Goal: Task Accomplishment & Management: Complete application form

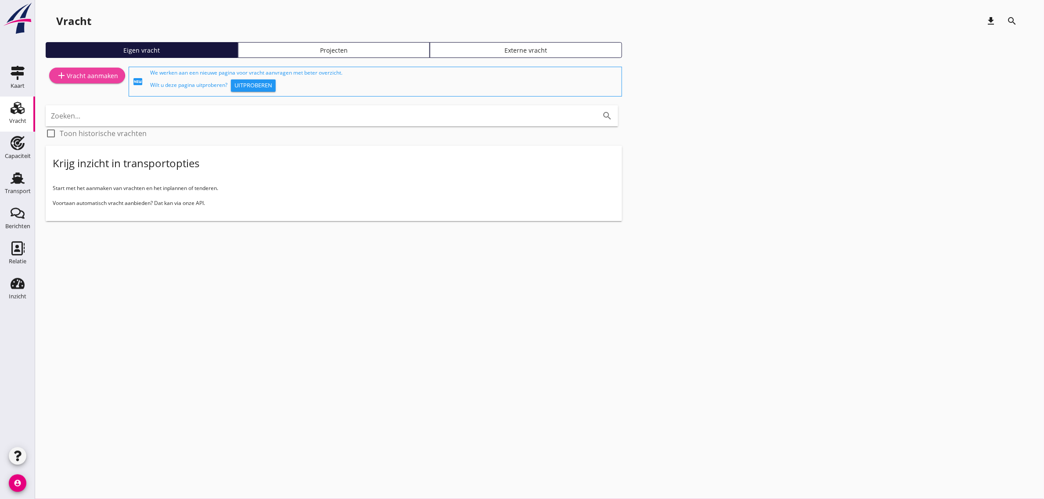
click at [82, 82] on link "add Vracht aanmaken" at bounding box center [87, 76] width 76 height 16
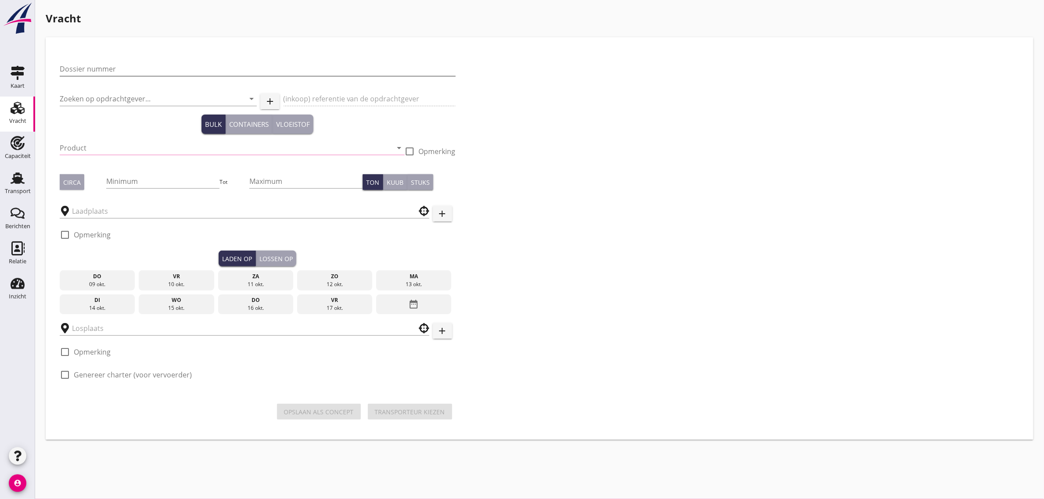
click at [121, 74] on input "Dossier nummer" at bounding box center [258, 69] width 396 height 14
type input "20250721"
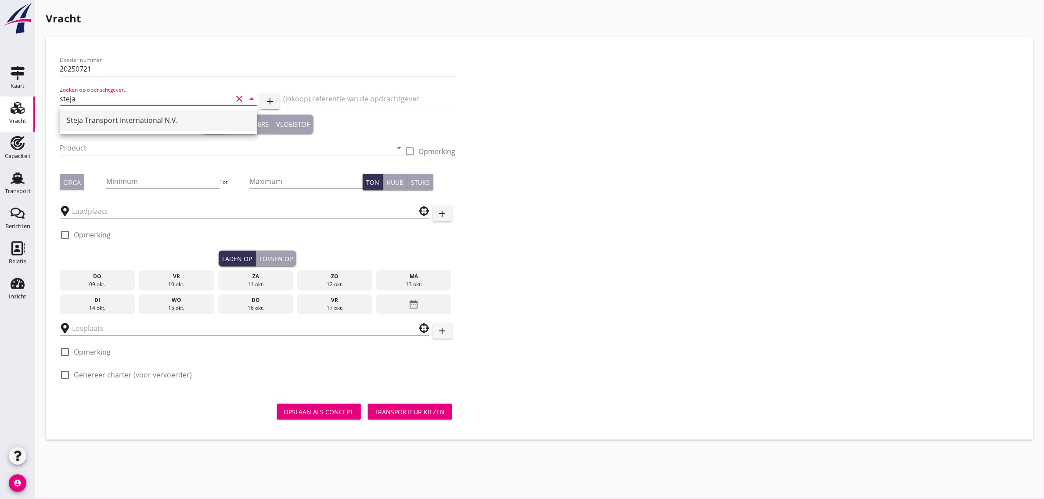
click at [117, 122] on div "Steja Transport International N.V." at bounding box center [158, 120] width 183 height 11
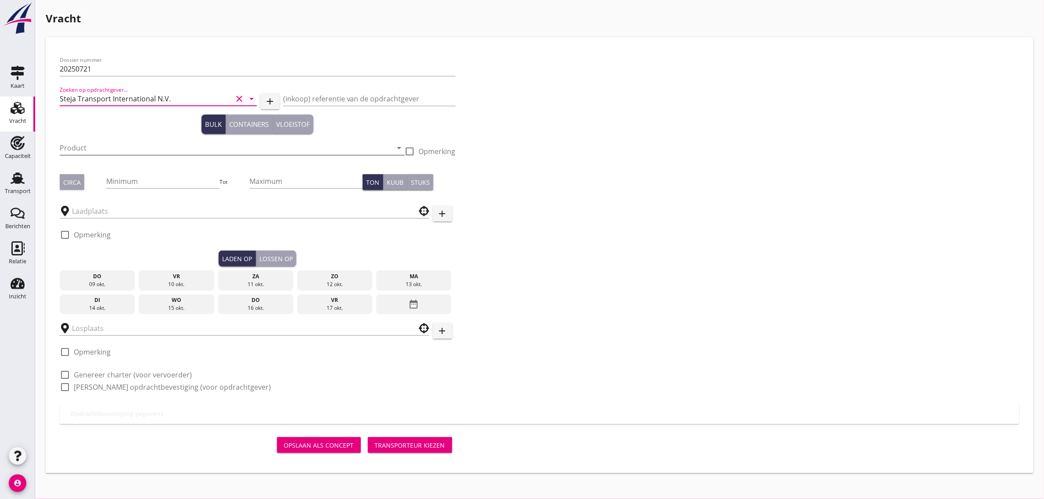
type input "Steja Transport International N.V."
click at [83, 154] on input "Product" at bounding box center [226, 148] width 333 height 14
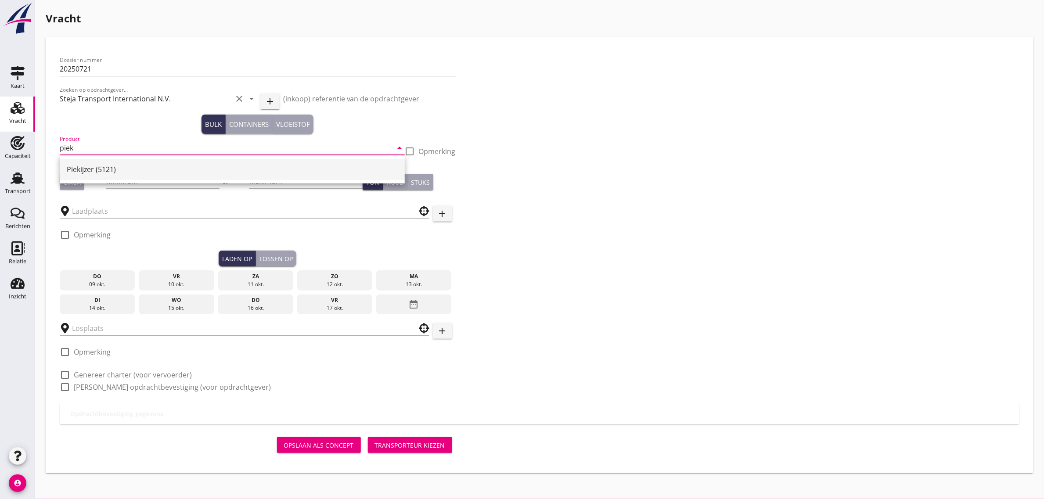
click at [91, 168] on div "Piekijzer (5121)" at bounding box center [232, 169] width 331 height 11
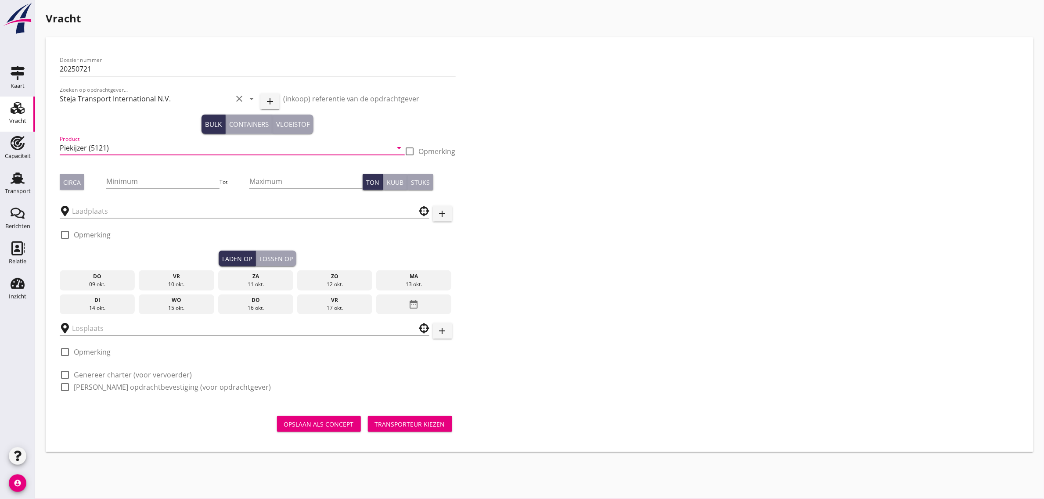
type input "Piekijzer (5121)"
click at [64, 182] on div "Circa" at bounding box center [72, 182] width 18 height 9
click at [122, 181] on input "Minimum" at bounding box center [162, 181] width 113 height 14
type input "1200"
click at [604, 255] on div "Dossier nummer 20250721 Zoeken op opdrachtgever... Steja Transport Internationa…" at bounding box center [539, 227] width 966 height 352
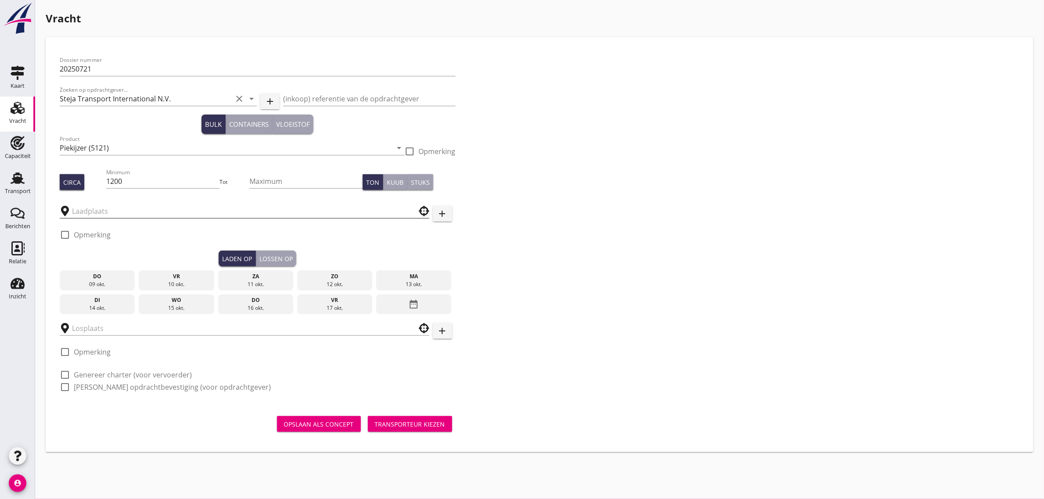
click at [120, 210] on input "text" at bounding box center [238, 211] width 333 height 14
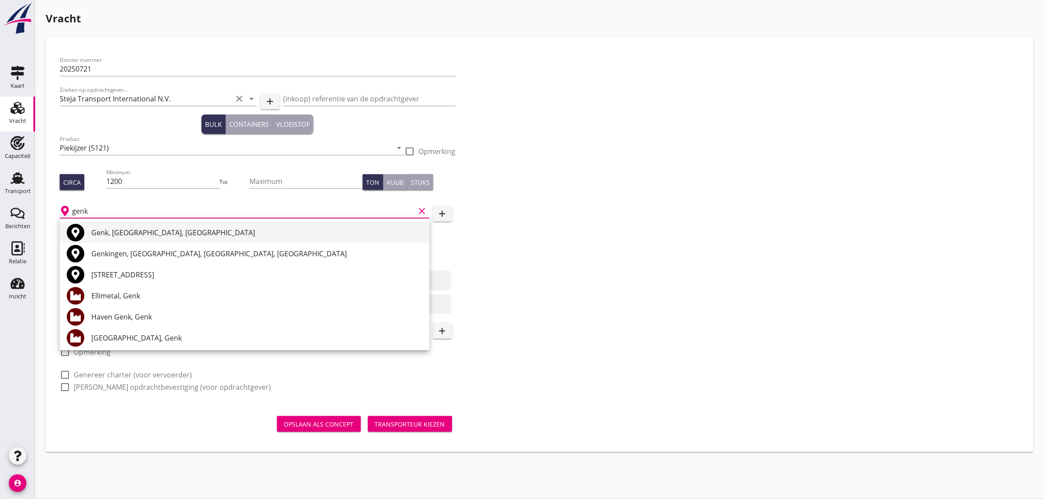
click at [120, 235] on div "Genk, [GEOGRAPHIC_DATA], [GEOGRAPHIC_DATA]" at bounding box center [256, 232] width 331 height 11
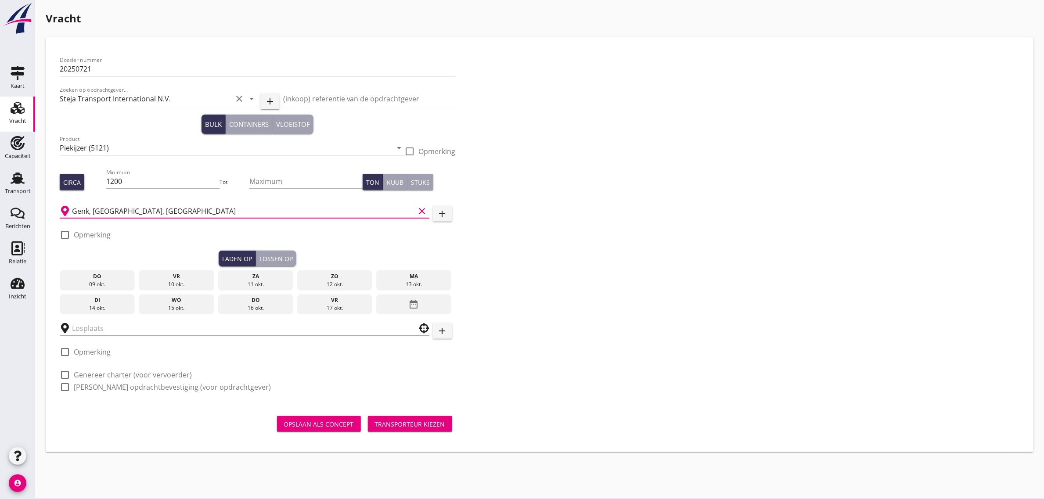
type input "Genk, [GEOGRAPHIC_DATA], [GEOGRAPHIC_DATA]"
click at [82, 237] on label "Opmerking" at bounding box center [92, 234] width 37 height 9
checkbox input "true"
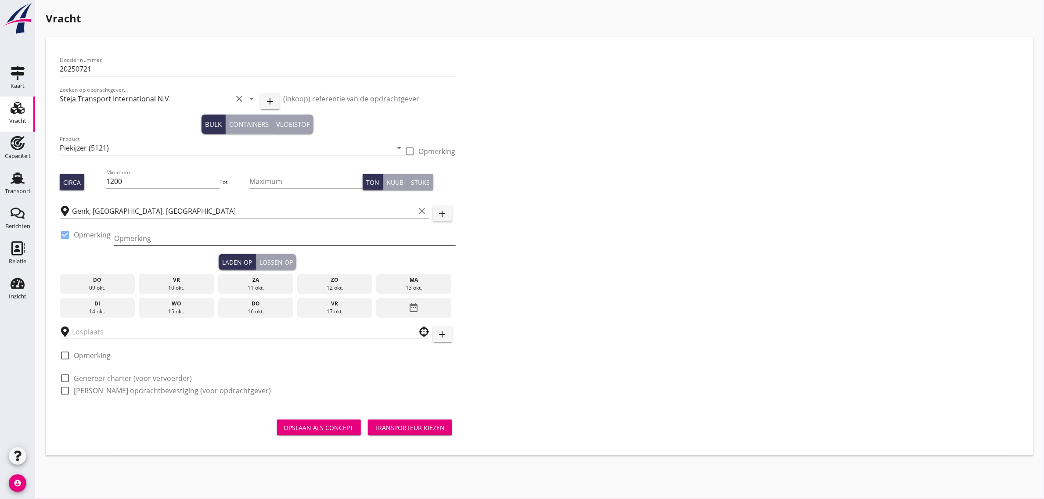
click at [167, 238] on input "Opmerking" at bounding box center [284, 238] width 341 height 14
type input "[PHONE_NUMBER]"
click at [550, 221] on div "Dossier nummer 20250721 Zoeken op opdrachtgever... Steja Transport Internationa…" at bounding box center [539, 228] width 966 height 355
click at [262, 284] on div "11 okt." at bounding box center [255, 288] width 71 height 8
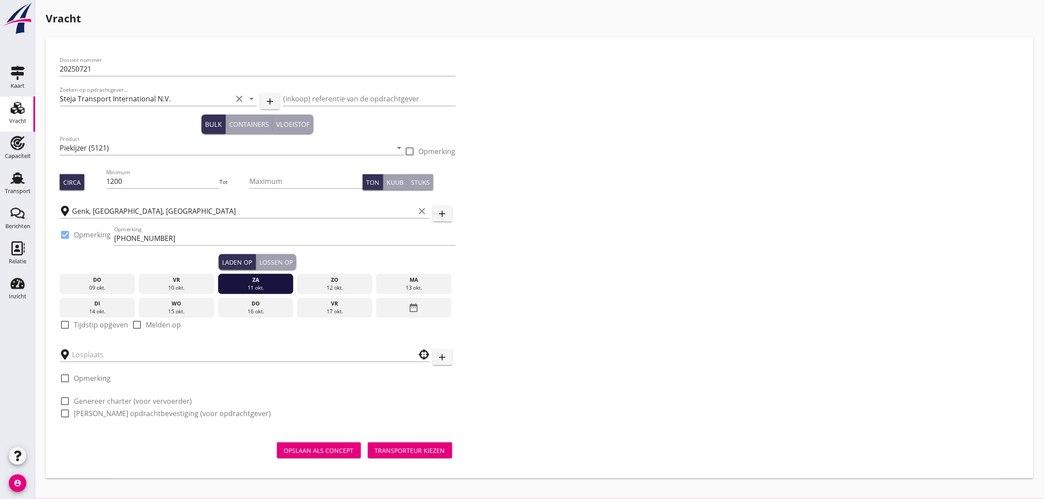
click at [98, 325] on label "Tijdstip opgeven" at bounding box center [101, 324] width 54 height 9
checkbox input "true"
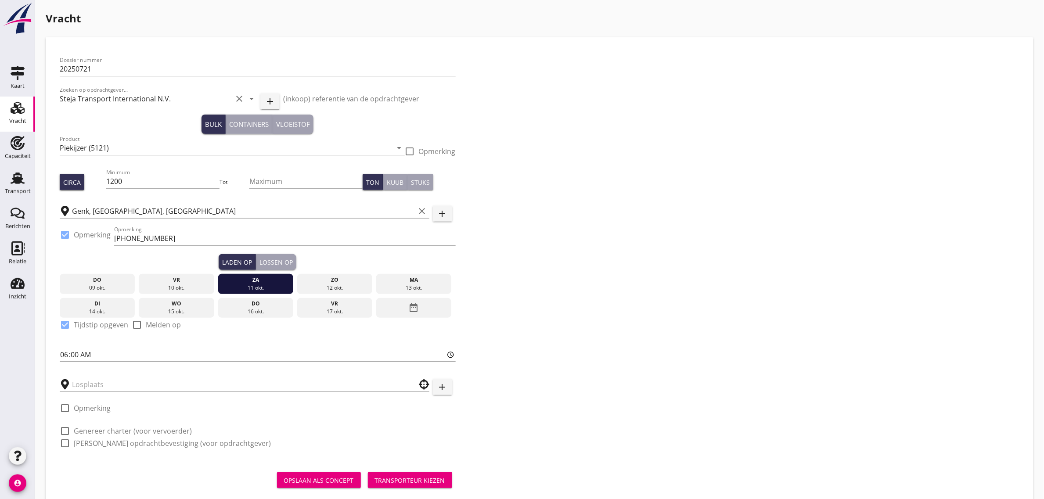
click at [61, 354] on input "06:00" at bounding box center [258, 355] width 396 height 14
type input "05:00"
click at [265, 262] on div "Lossen op" at bounding box center [275, 262] width 33 height 9
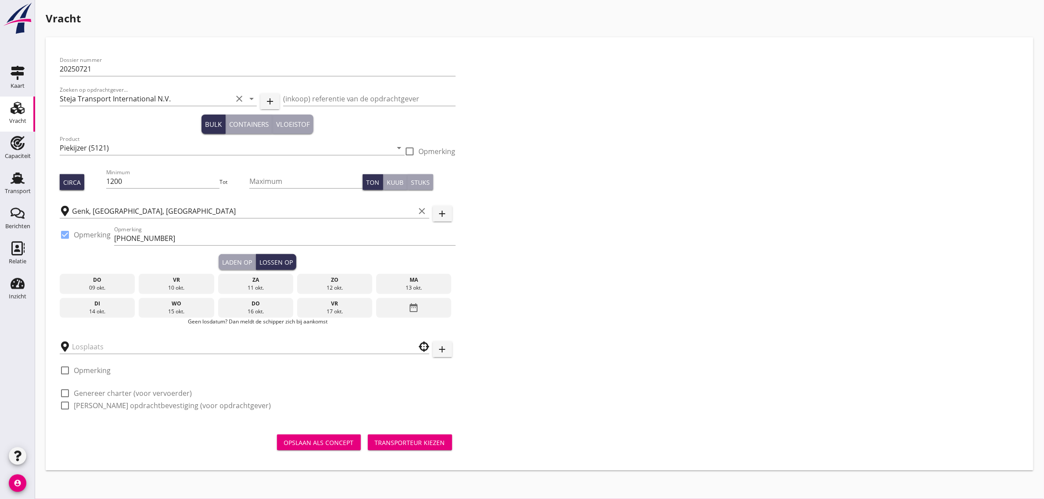
click at [251, 306] on div "do" at bounding box center [255, 304] width 71 height 8
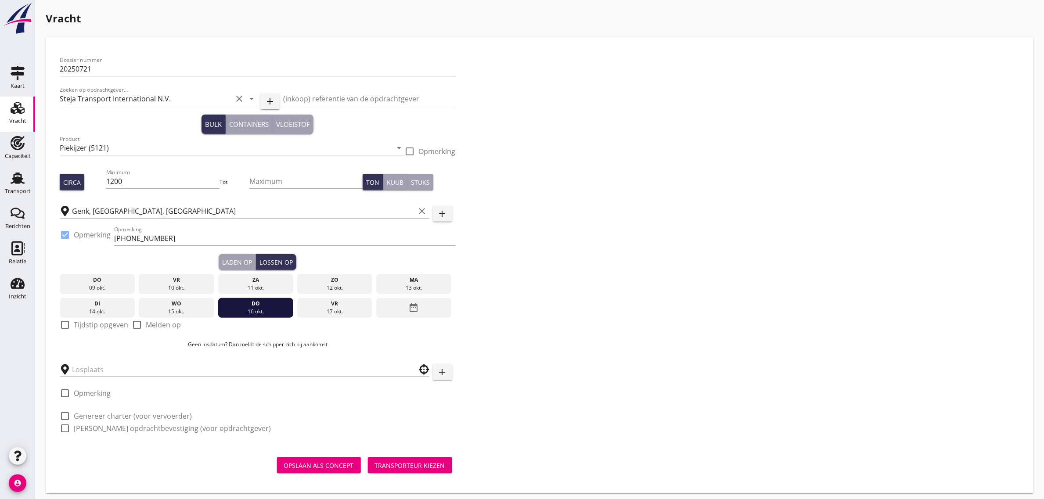
click at [104, 323] on label "Tijdstip opgeven" at bounding box center [101, 324] width 54 height 9
checkbox input "true"
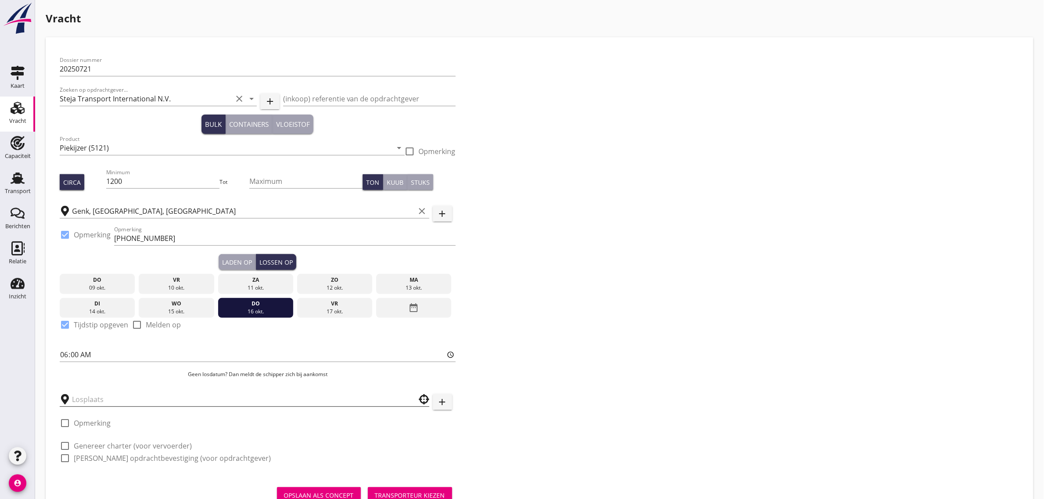
click at [89, 393] on input "text" at bounding box center [238, 399] width 333 height 14
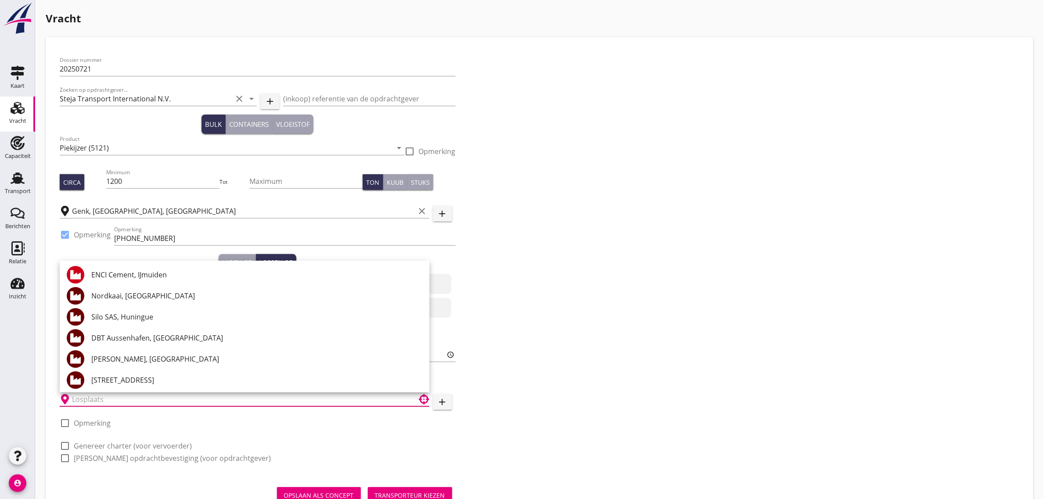
type input "6"
type input "="
click at [566, 421] on div "Dossier nummer 20250721 Zoeken op opdrachtgever... Steja Transport Internationa…" at bounding box center [539, 262] width 966 height 423
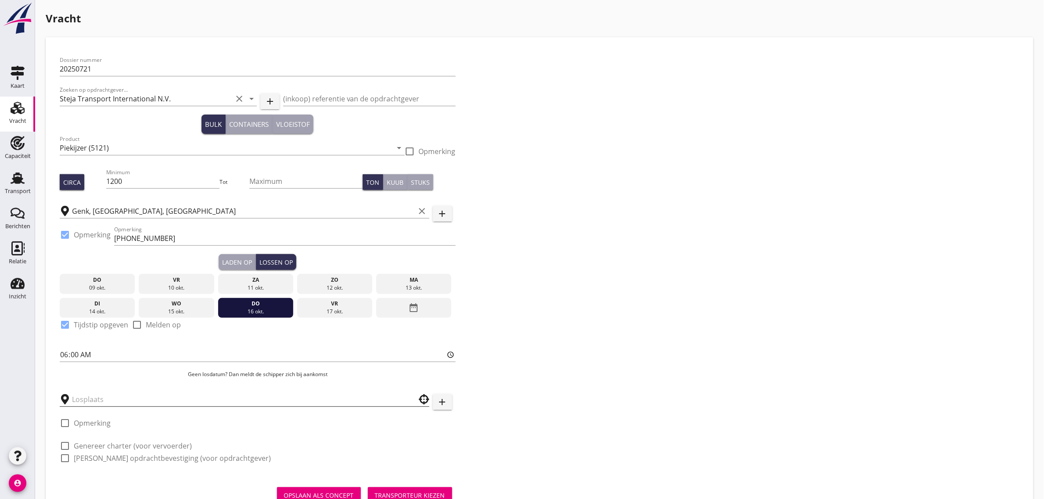
click at [93, 399] on input "text" at bounding box center [238, 399] width 333 height 14
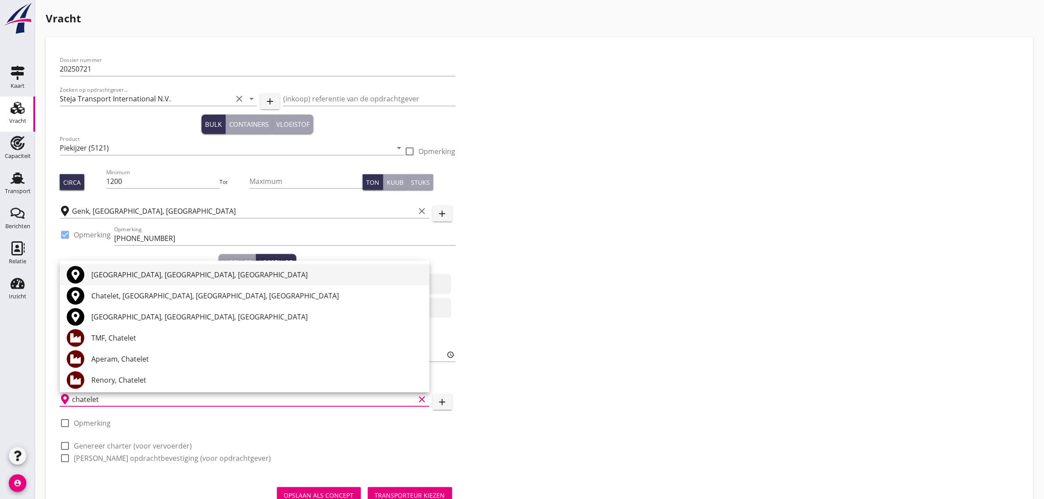
click at [124, 276] on div "[GEOGRAPHIC_DATA], [GEOGRAPHIC_DATA], [GEOGRAPHIC_DATA]" at bounding box center [256, 274] width 331 height 11
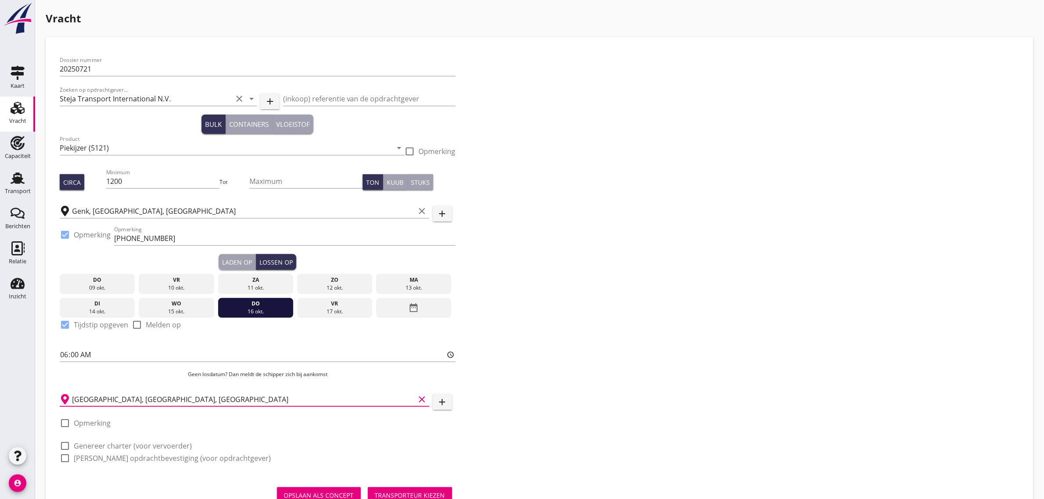
type input "[GEOGRAPHIC_DATA], [GEOGRAPHIC_DATA], [GEOGRAPHIC_DATA]"
click at [98, 419] on label "Opmerking" at bounding box center [92, 423] width 37 height 9
checkbox input "true"
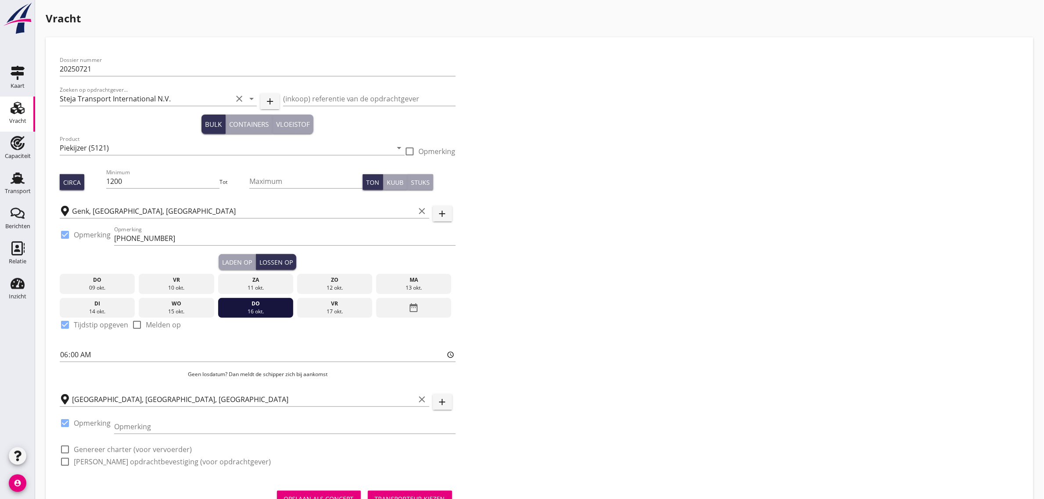
click at [152, 436] on div "Opmerking" at bounding box center [284, 431] width 341 height 23
drag, startPoint x: 156, startPoint y: 424, endPoint x: 183, endPoint y: 424, distance: 26.8
click at [156, 424] on input "Opmerking" at bounding box center [284, 427] width 341 height 14
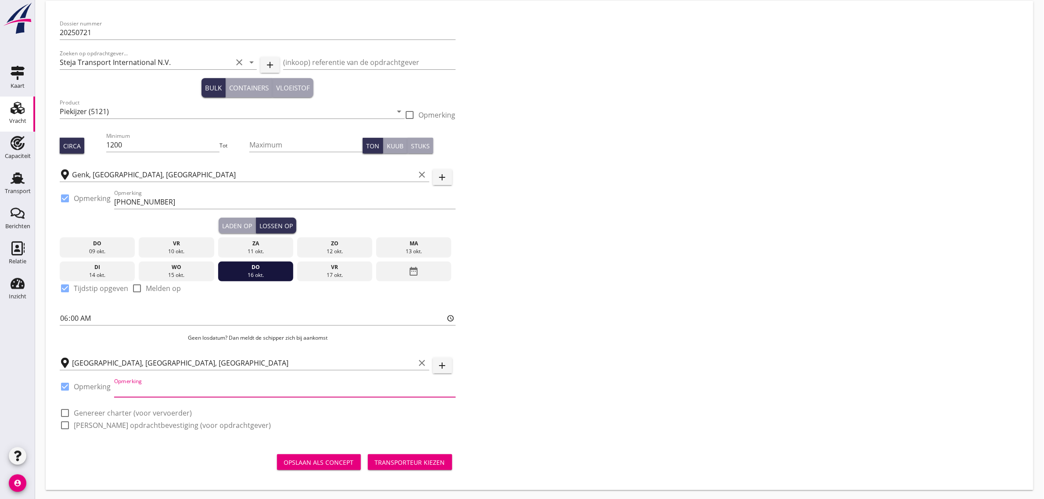
scroll to position [38, 0]
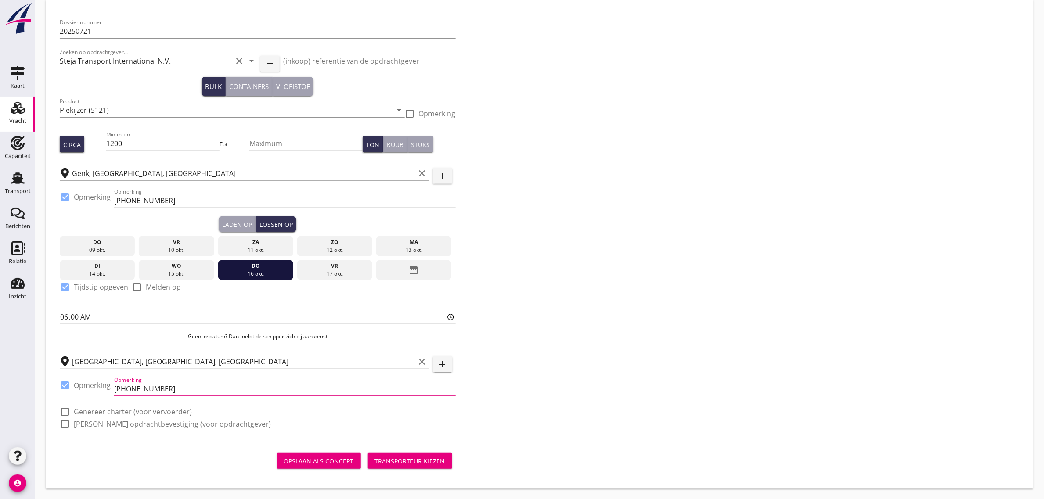
type input "[PHONE_NUMBER]"
click at [104, 413] on label "Genereer charter (voor vervoerder)" at bounding box center [133, 411] width 118 height 9
checkbox input "true"
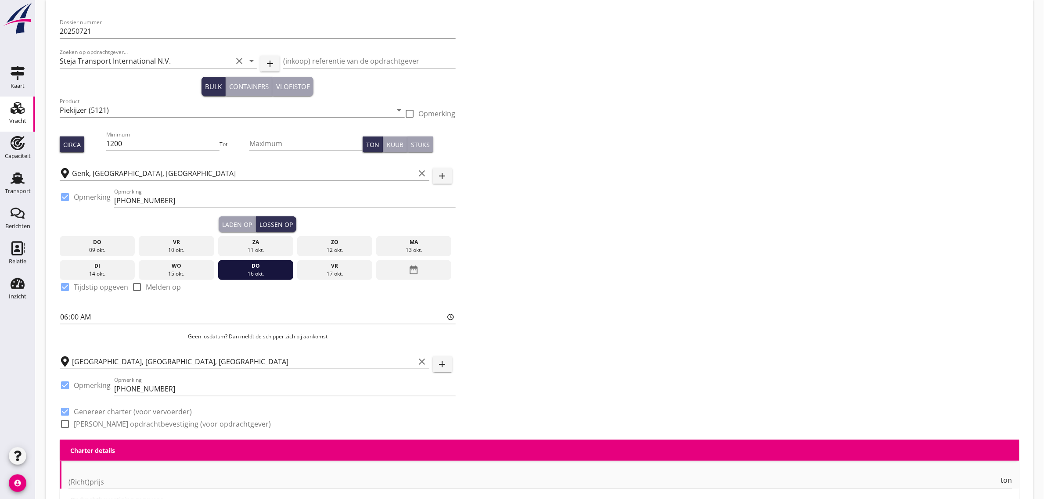
click at [105, 421] on label "[PERSON_NAME] opdrachtbevestiging (voor opdrachtgever)" at bounding box center [172, 424] width 197 height 9
checkbox input "true"
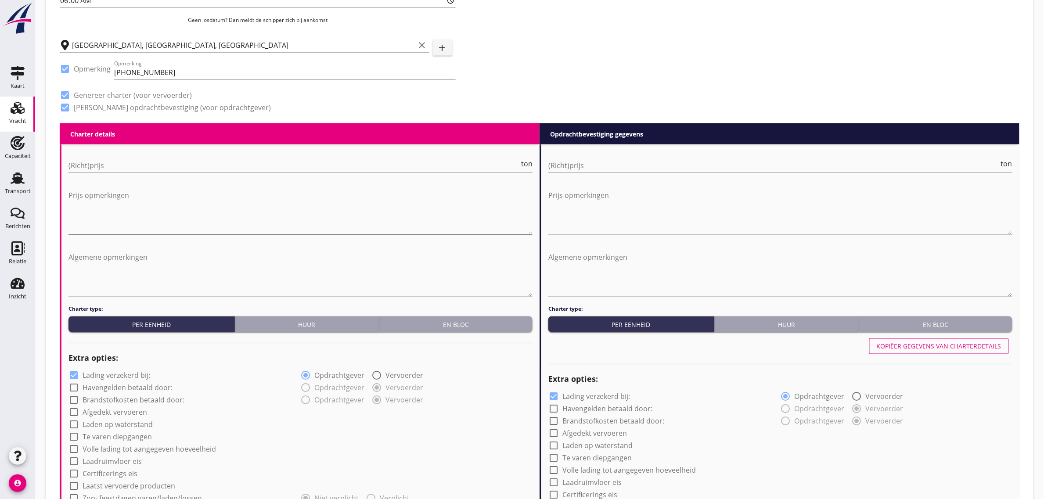
scroll to position [367, 0]
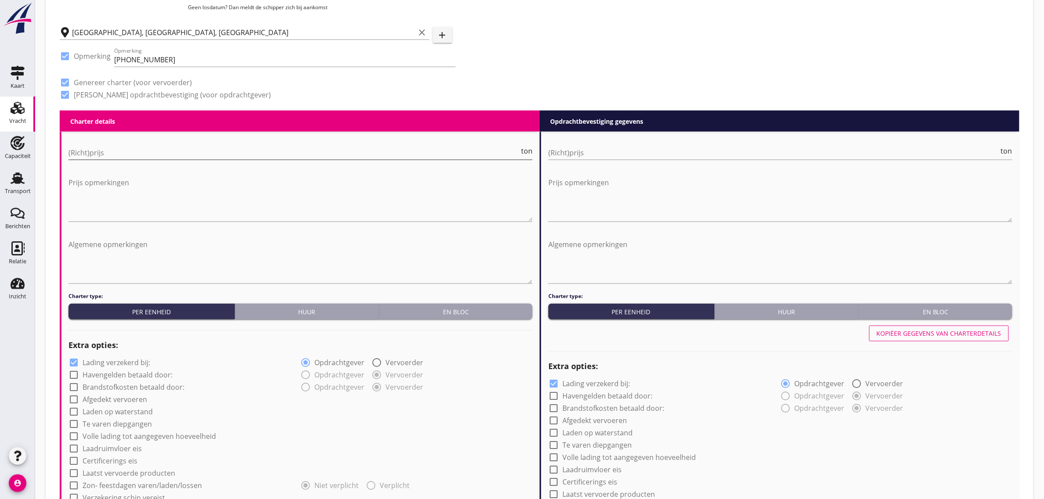
click at [148, 152] on input "(Richt)prijs" at bounding box center [293, 153] width 451 height 14
type input "7"
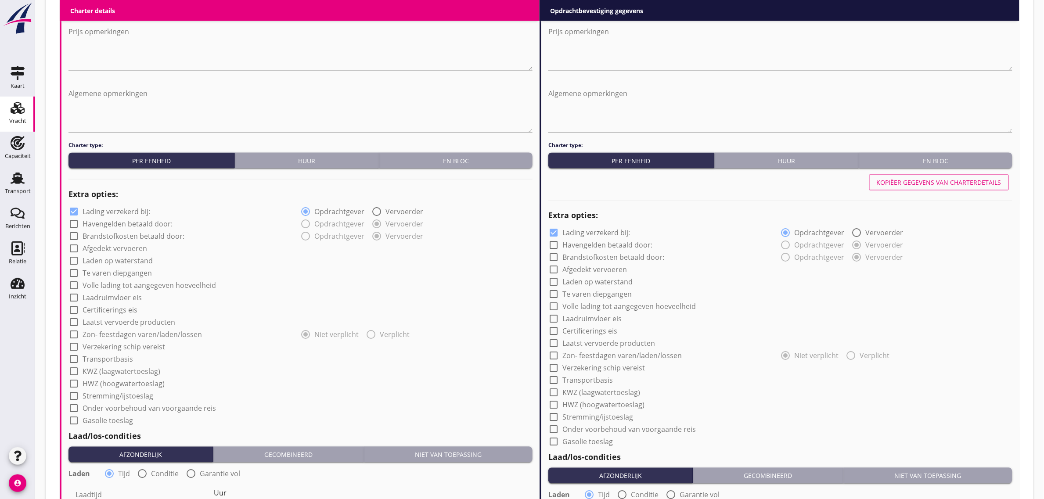
scroll to position [532, 0]
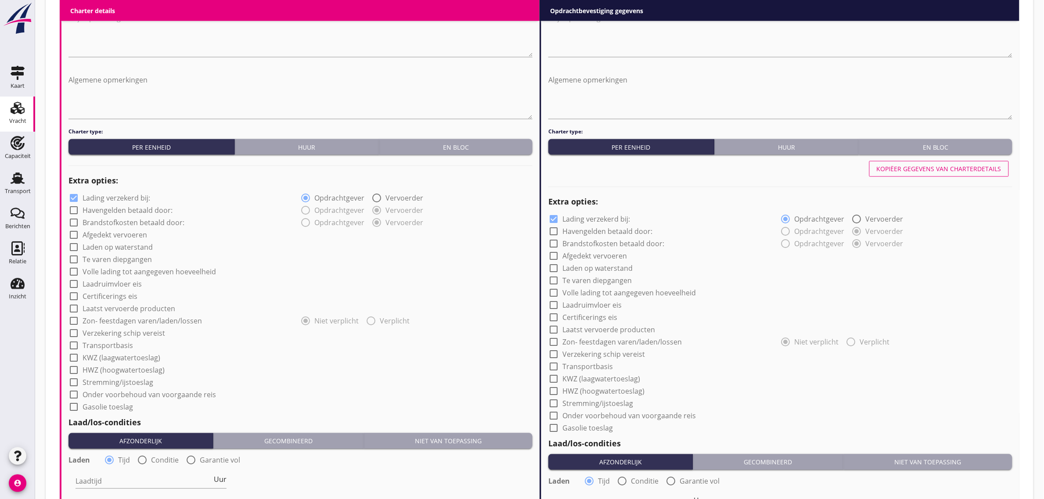
click at [112, 257] on label "Te varen diepgangen" at bounding box center [117, 259] width 69 height 9
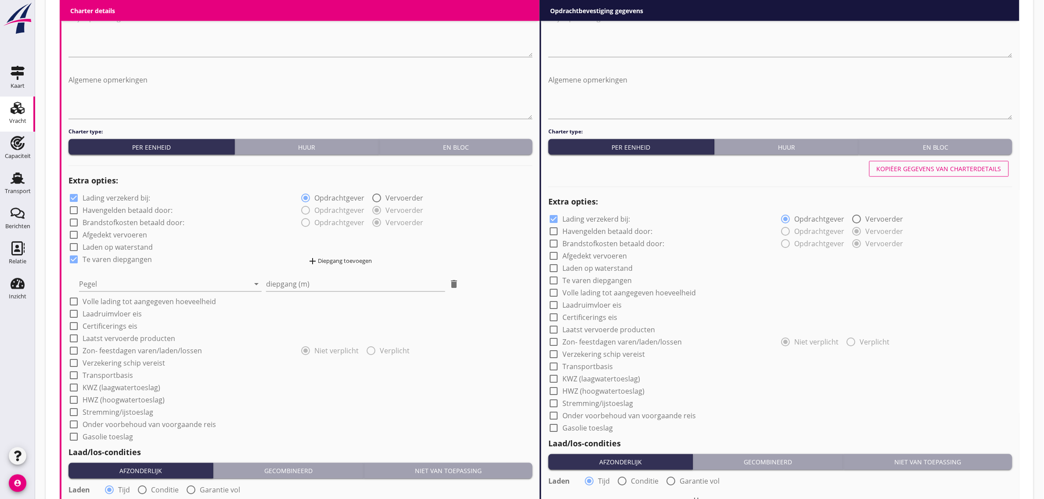
click at [119, 259] on label "Te varen diepgangen" at bounding box center [117, 259] width 69 height 9
checkbox input "false"
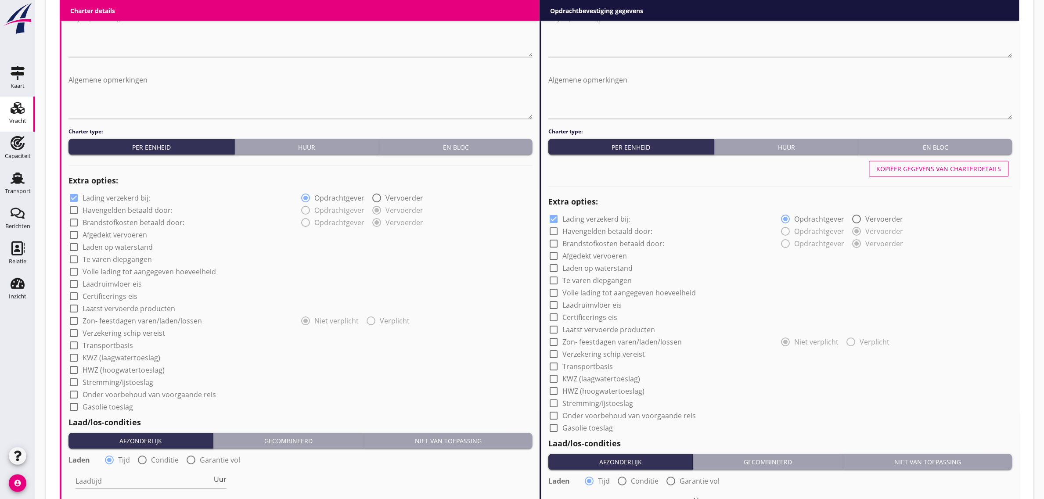
click at [112, 282] on label "Laadruimvloer eis" at bounding box center [112, 284] width 59 height 9
checkbox input "true"
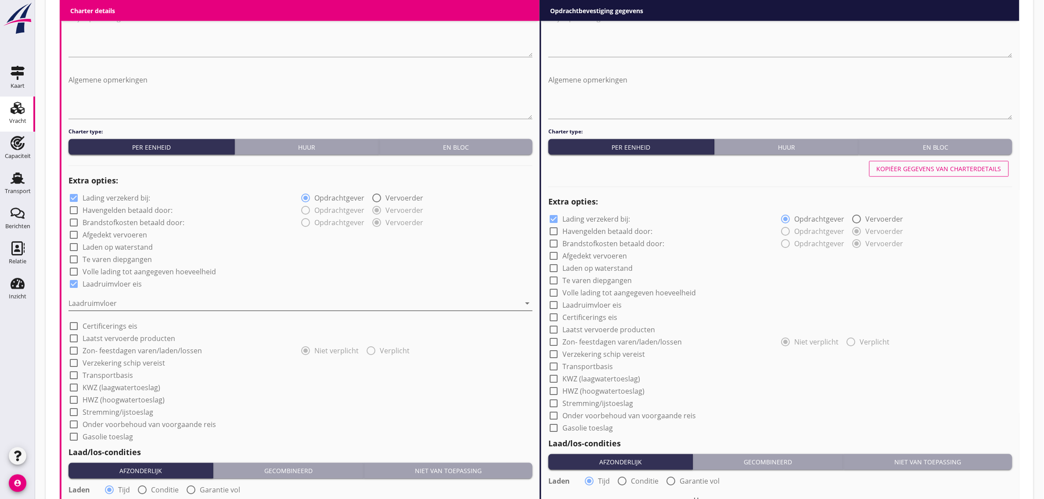
click at [111, 298] on div at bounding box center [294, 304] width 452 height 14
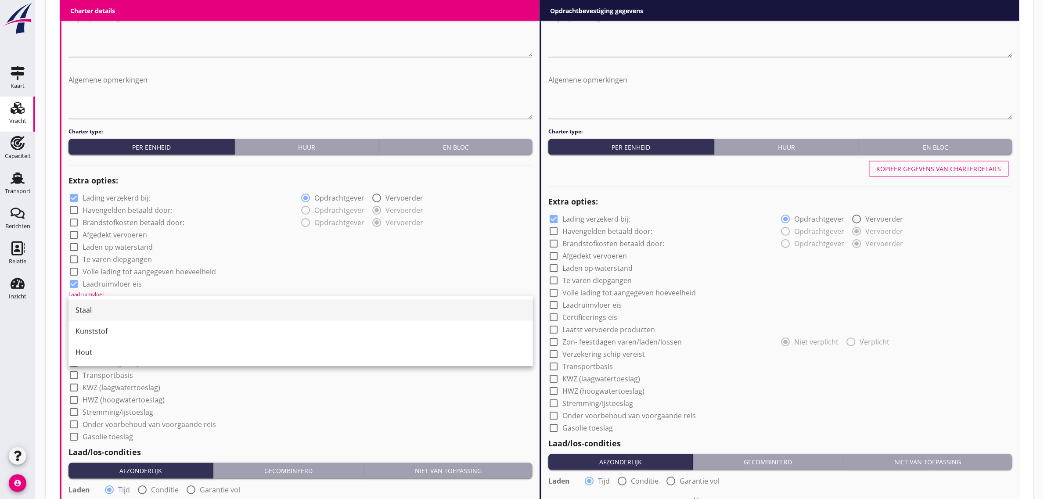
click at [106, 312] on div "Staal" at bounding box center [300, 310] width 450 height 11
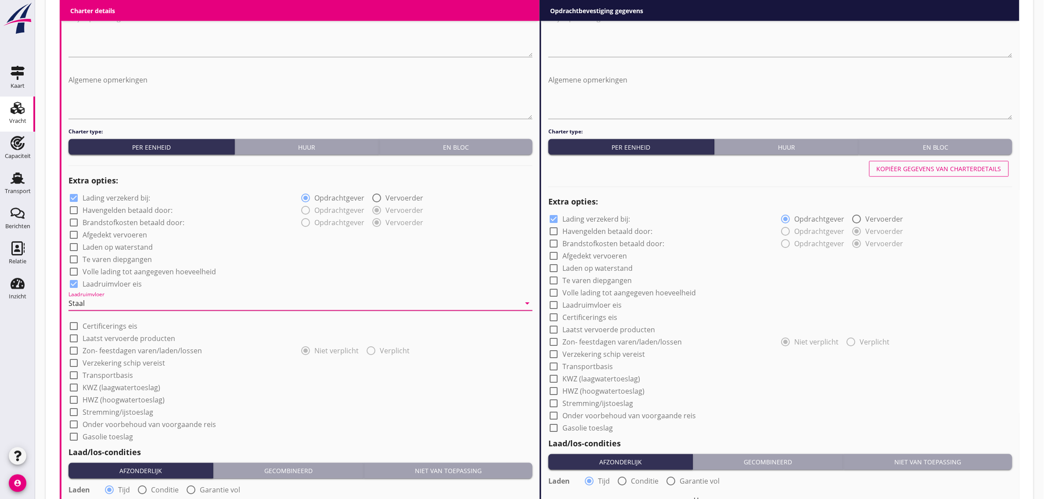
click at [100, 378] on label "Transportbasis" at bounding box center [108, 375] width 50 height 9
checkbox input "true"
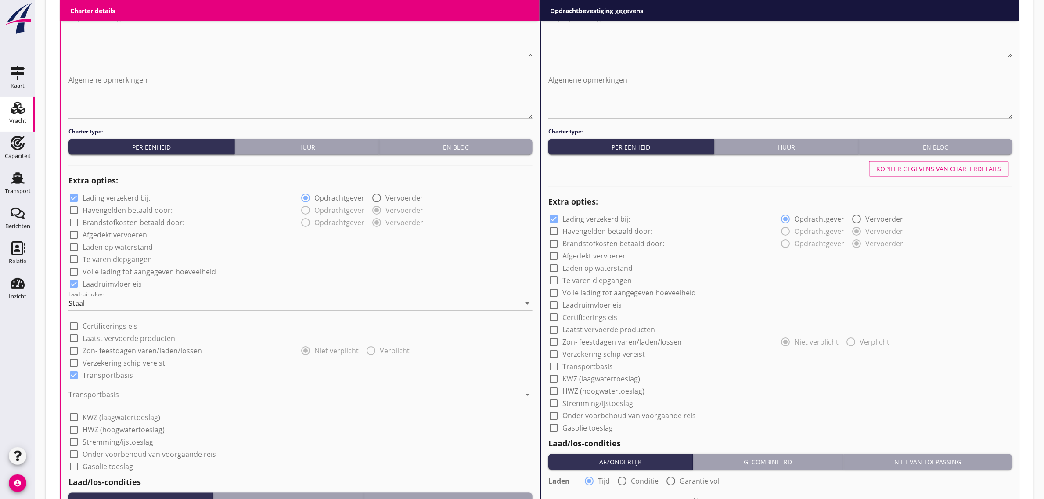
click at [105, 387] on div "Transportbasis arrow_drop_down" at bounding box center [300, 397] width 464 height 28
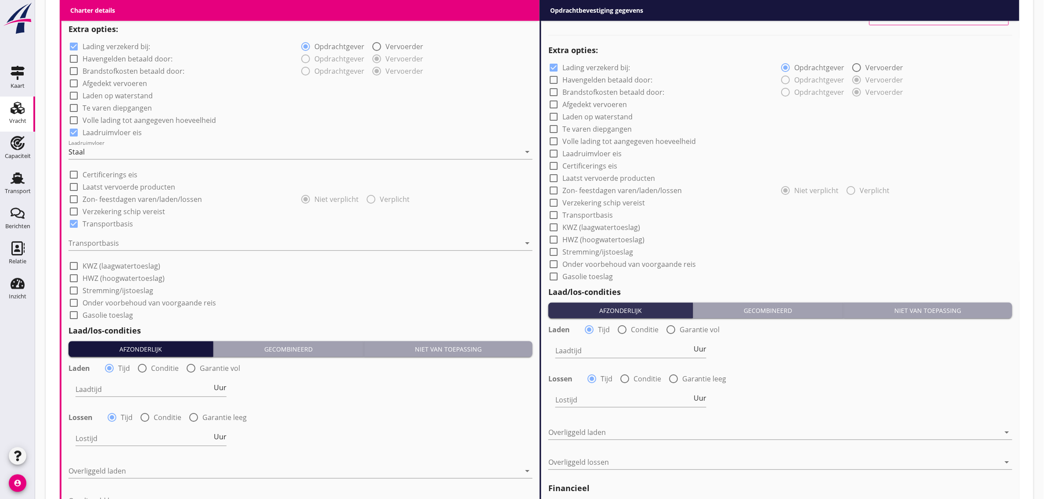
scroll to position [696, 0]
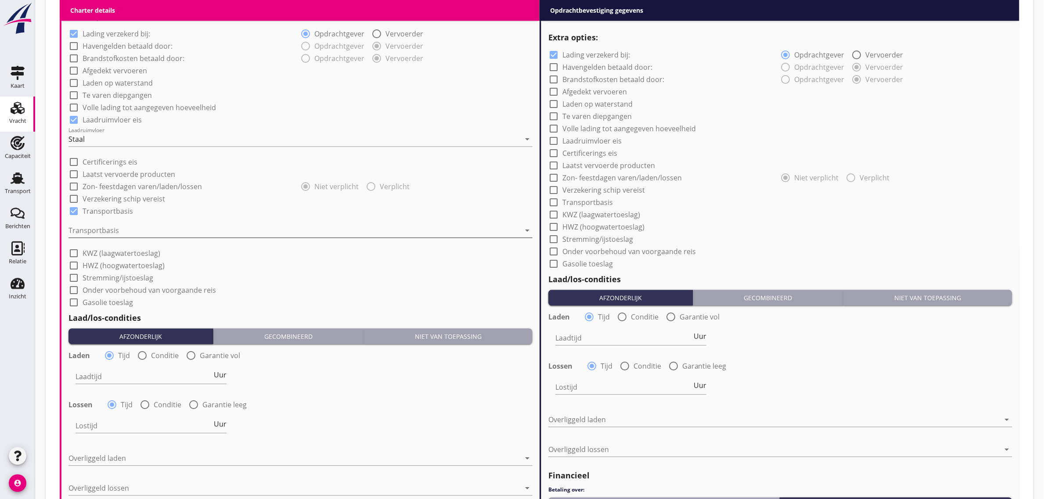
click at [99, 235] on div at bounding box center [294, 230] width 452 height 14
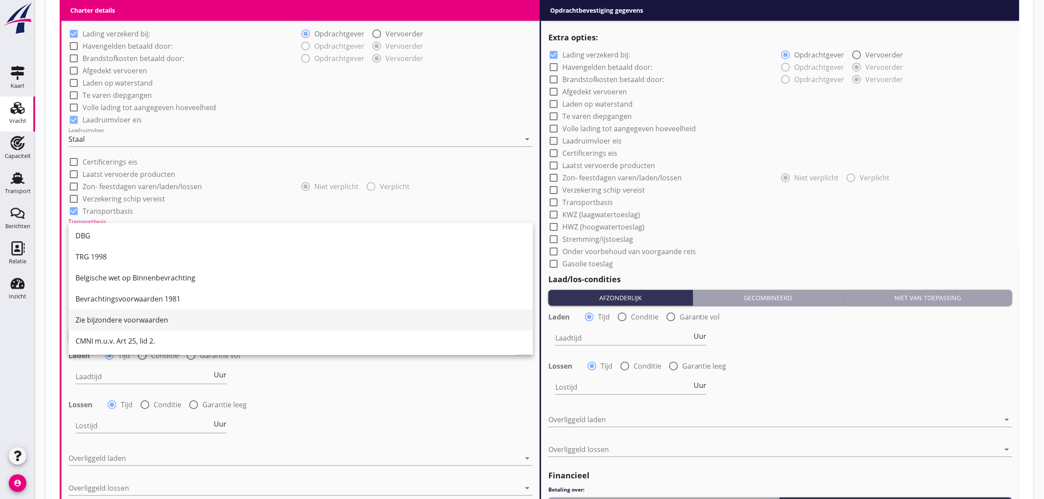
scroll to position [23, 0]
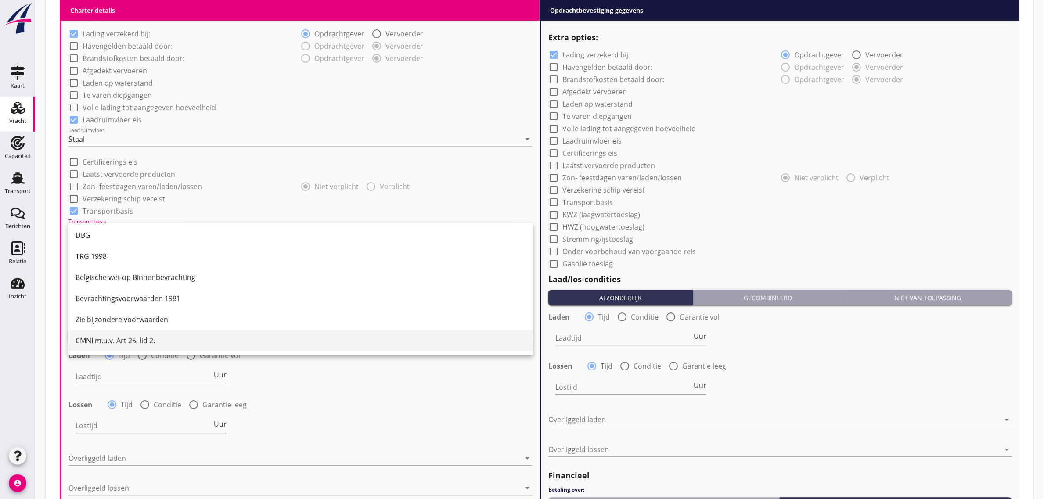
click at [124, 344] on div "CMNI m.u.v. Art 25, lid 2." at bounding box center [300, 340] width 450 height 11
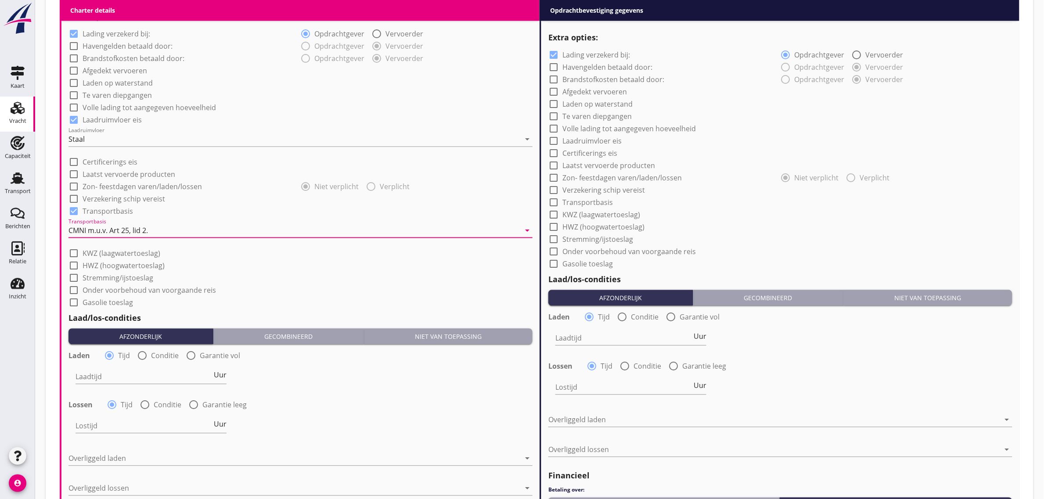
click at [258, 288] on div "check_box_outline_blank Onder voorbehoud van voorgaande reis" at bounding box center [300, 289] width 464 height 12
click at [107, 367] on div "Laadtijd Uur" at bounding box center [150, 378] width 151 height 28
click at [97, 374] on input "Laadtijd" at bounding box center [143, 377] width 137 height 14
type input "24"
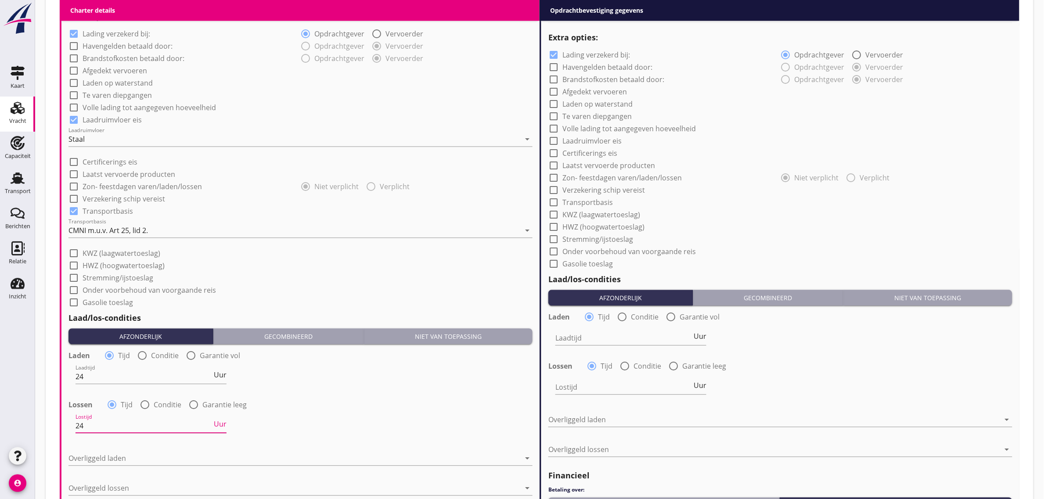
click at [447, 399] on div "Lossen radio_button_checked Tijd radio_button_unchecked Conditie radio_button_u…" at bounding box center [300, 404] width 464 height 12
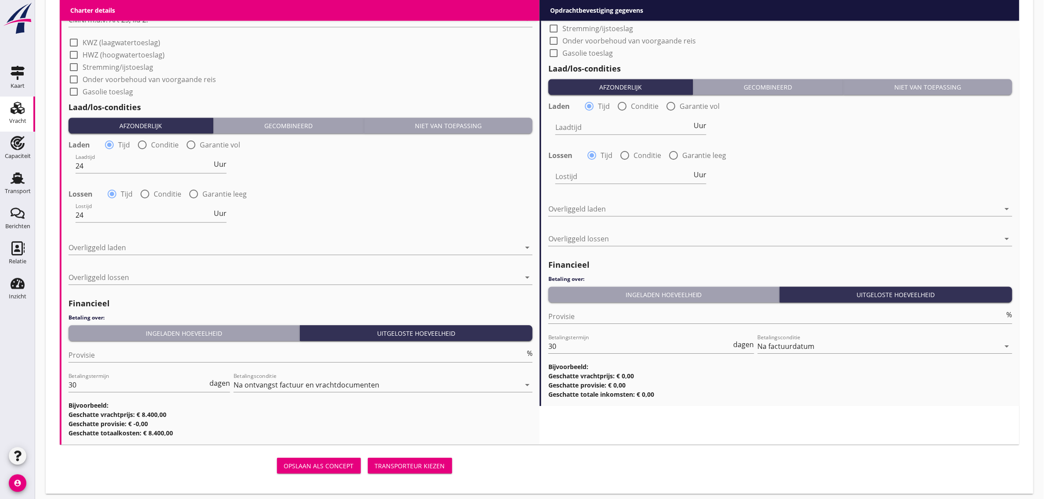
scroll to position [911, 0]
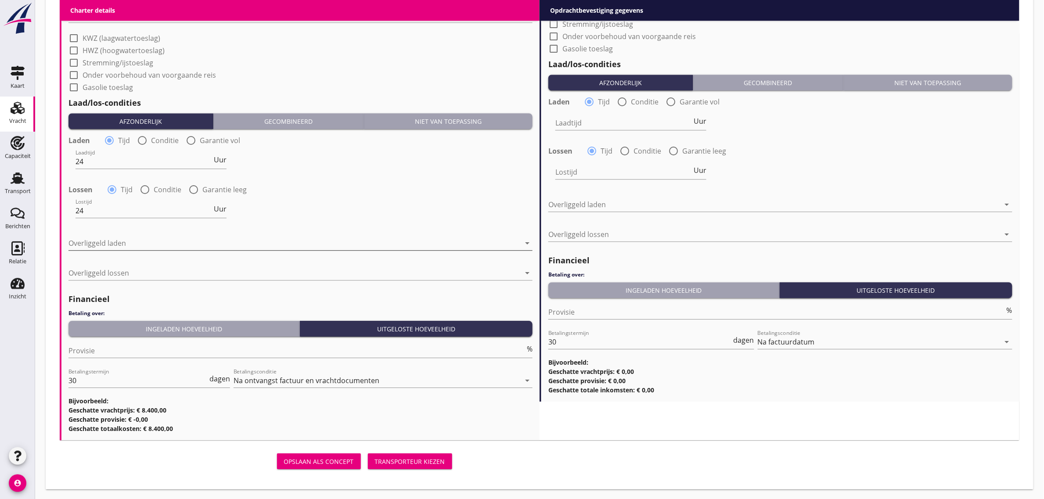
click at [170, 239] on div at bounding box center [294, 243] width 452 height 14
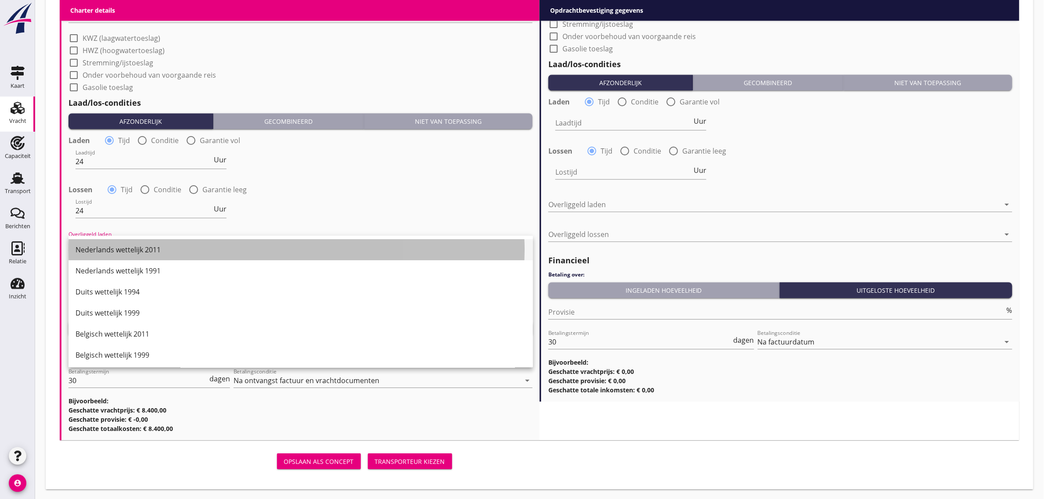
click at [152, 248] on div "Nederlands wettelijk 2011" at bounding box center [300, 249] width 450 height 11
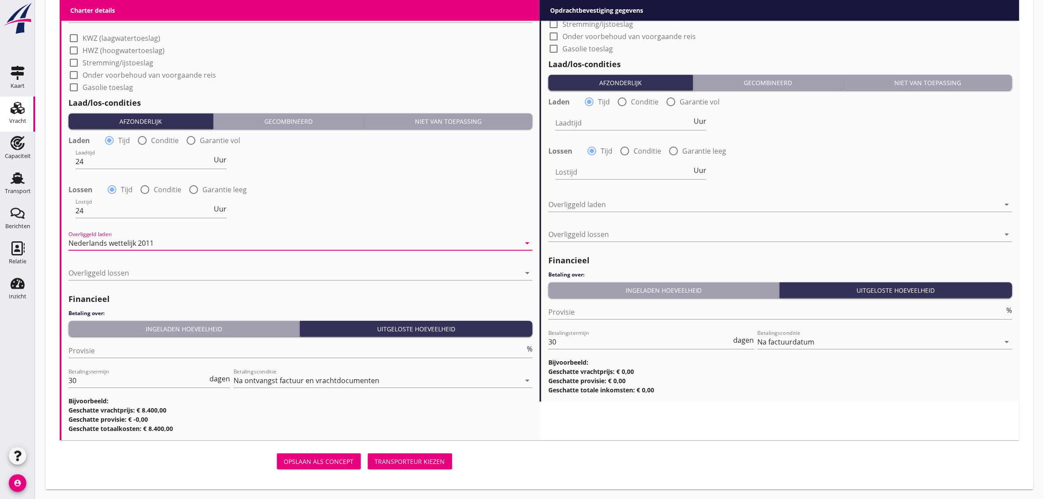
click at [152, 248] on div "Overliggeld laden Nederlands wettelijk 2011 arrow_drop_down" at bounding box center [300, 243] width 464 height 14
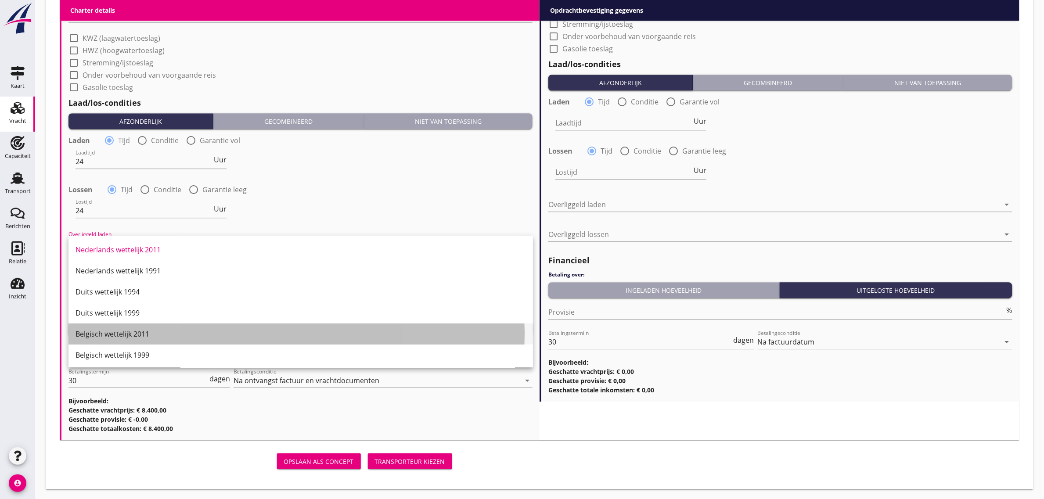
click at [121, 337] on div "Belgisch wettelijk 2011" at bounding box center [300, 334] width 450 height 11
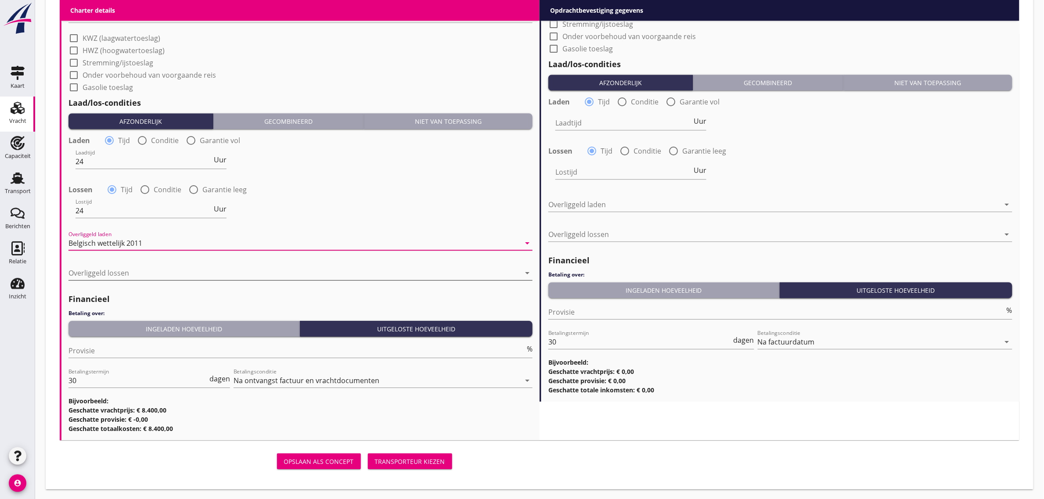
click at [113, 275] on div at bounding box center [294, 273] width 452 height 14
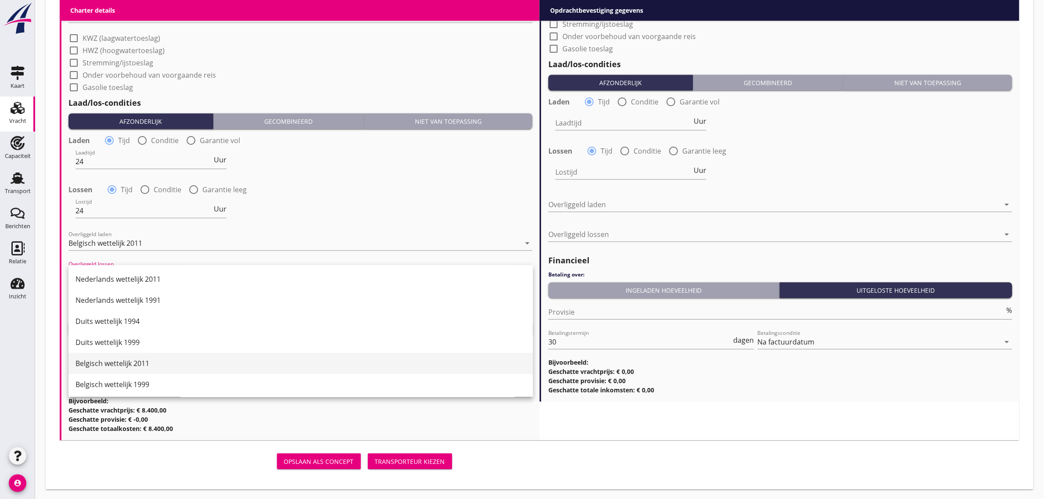
click at [135, 363] on div "Belgisch wettelijk 2011" at bounding box center [300, 363] width 450 height 11
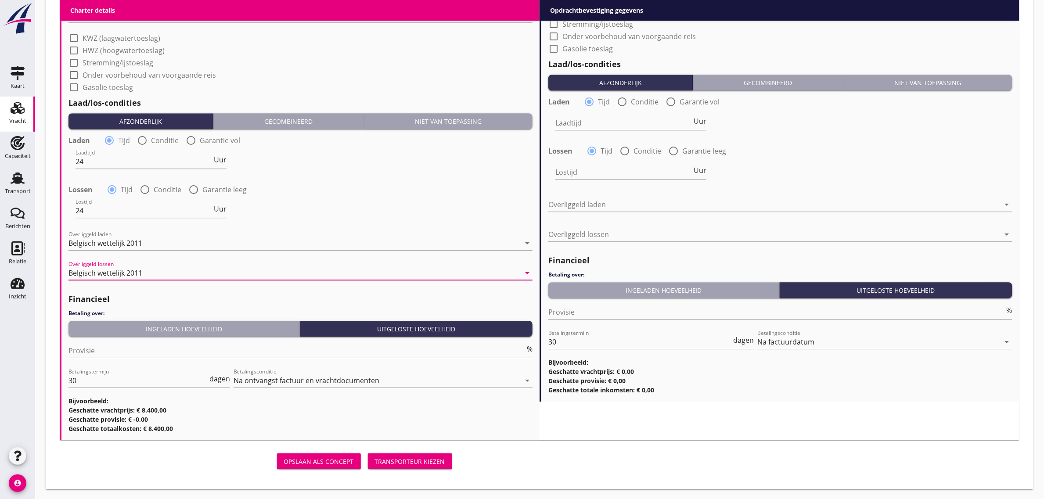
click at [123, 330] on div "Ingeladen hoeveelheid" at bounding box center [184, 328] width 224 height 9
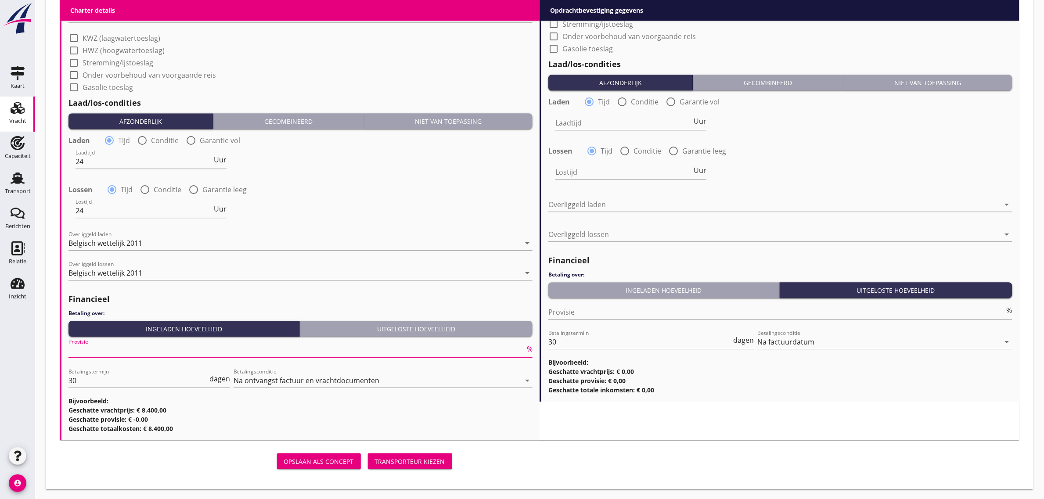
click at [104, 345] on input "Provisie" at bounding box center [296, 351] width 456 height 14
type input "5"
click at [429, 150] on div "Laadtijd 24 Uur" at bounding box center [301, 163] width 466 height 32
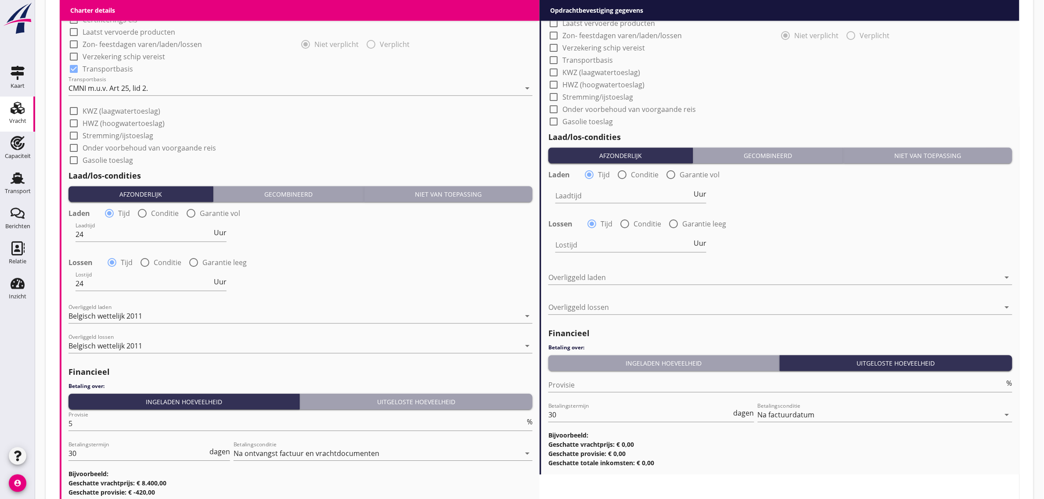
scroll to position [527, 0]
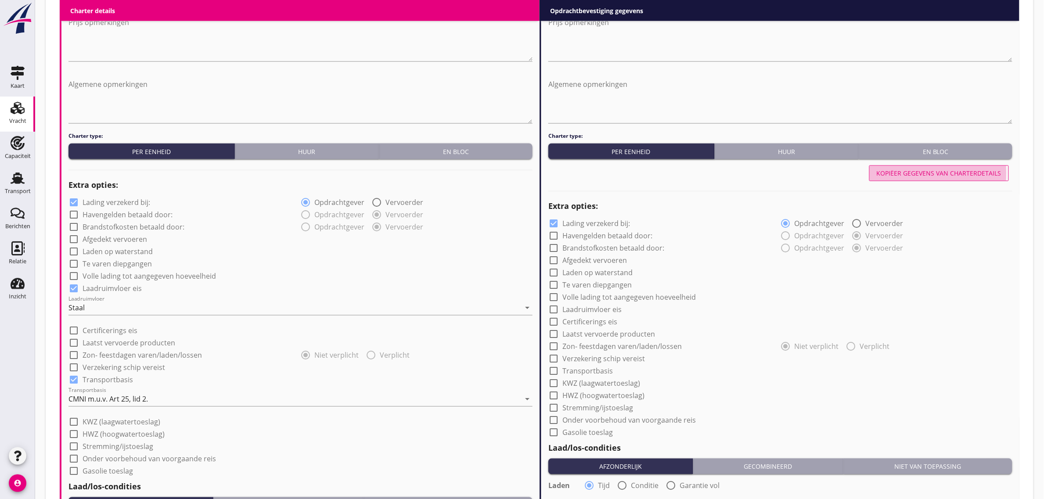
click at [925, 173] on div "Kopiëer gegevens van charterdetails" at bounding box center [939, 173] width 125 height 9
checkbox input "true"
type input "24"
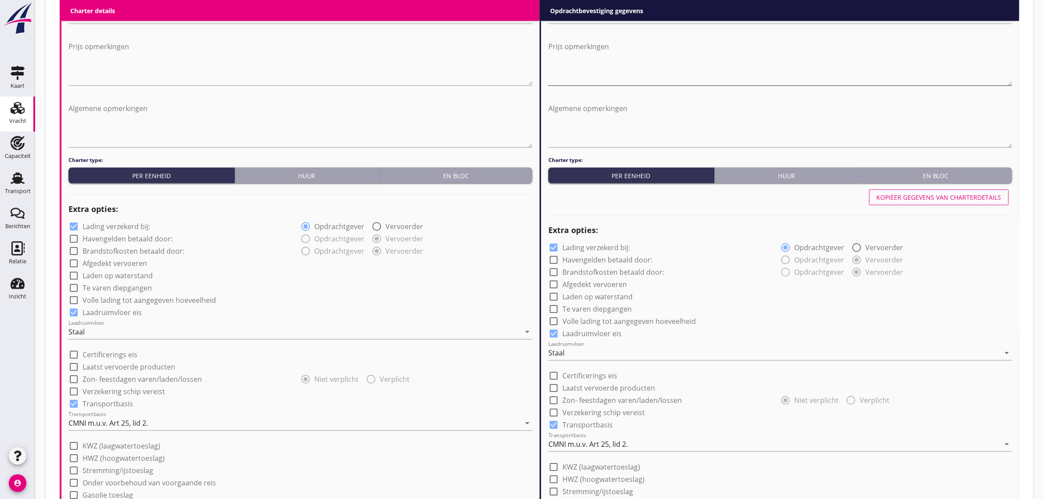
scroll to position [472, 0]
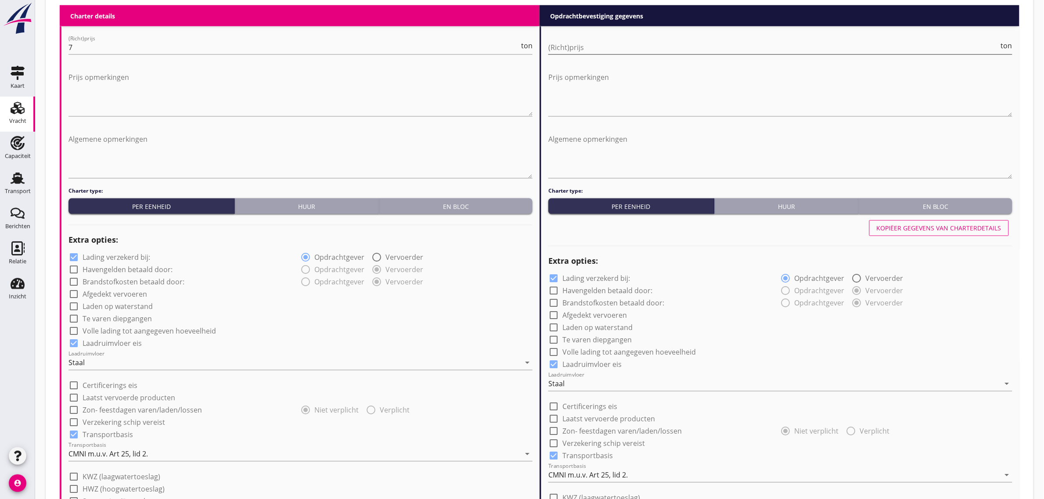
click at [567, 54] on div "(Richt)prijs ton" at bounding box center [780, 47] width 464 height 14
type input "7"
click at [948, 303] on div "radio_button_unchecked Opdrachtgever radio_button_checked Vervoerder" at bounding box center [896, 302] width 232 height 12
click at [119, 137] on textarea "Algemene opmerkingen" at bounding box center [300, 155] width 464 height 46
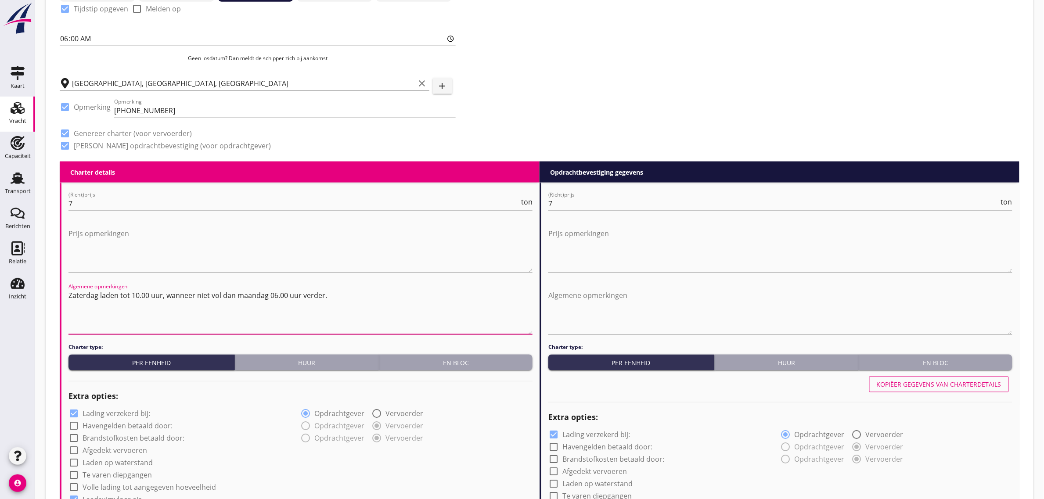
scroll to position [308, 0]
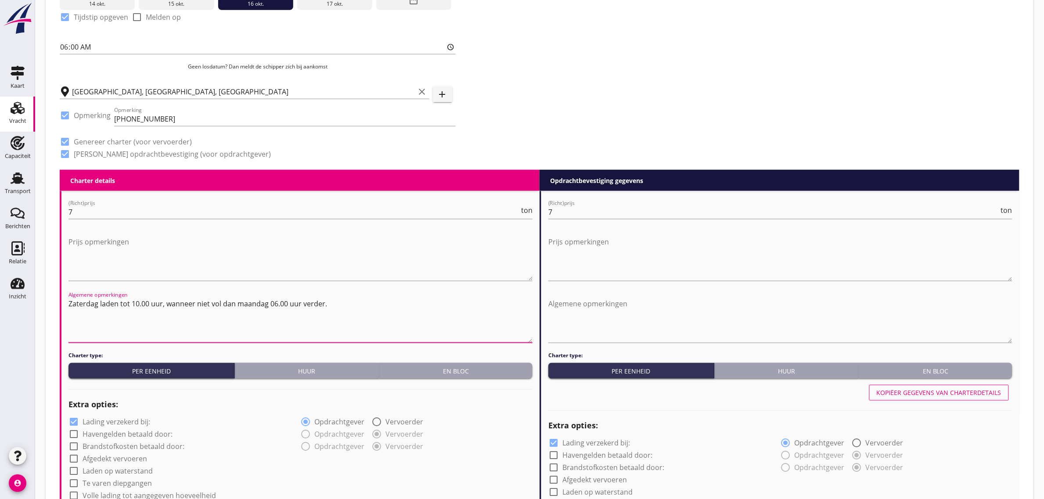
type textarea "Zaterdag laden tot 10.00 uur, wanneer niet vol dan maandag 06.00 uur verder."
drag, startPoint x: 341, startPoint y: 307, endPoint x: 64, endPoint y: 301, distance: 277.9
click at [613, 302] on textarea "Algemene opmerkingen" at bounding box center [780, 320] width 464 height 46
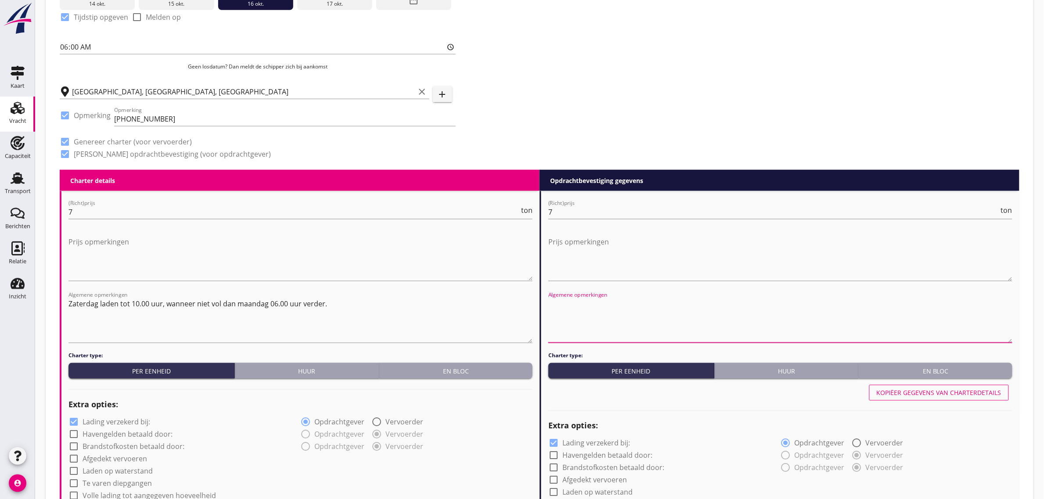
paste textarea "Zaterdag laden tot 10.00 uur, wanneer niet vol dan maandag 06.00 uur verder."
type textarea "Zaterdag laden tot 10.00 uur, wanneer niet vol dan maandag 06.00 uur verder."
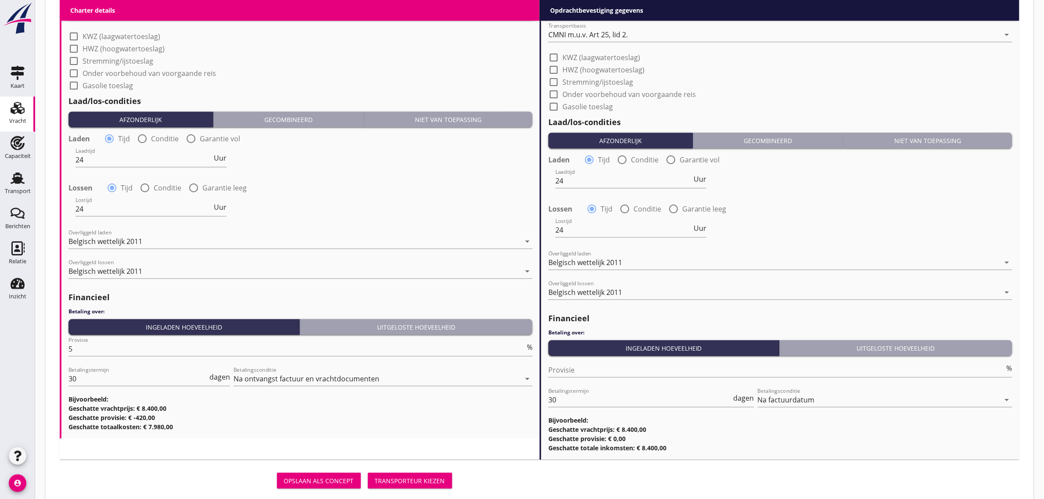
scroll to position [932, 0]
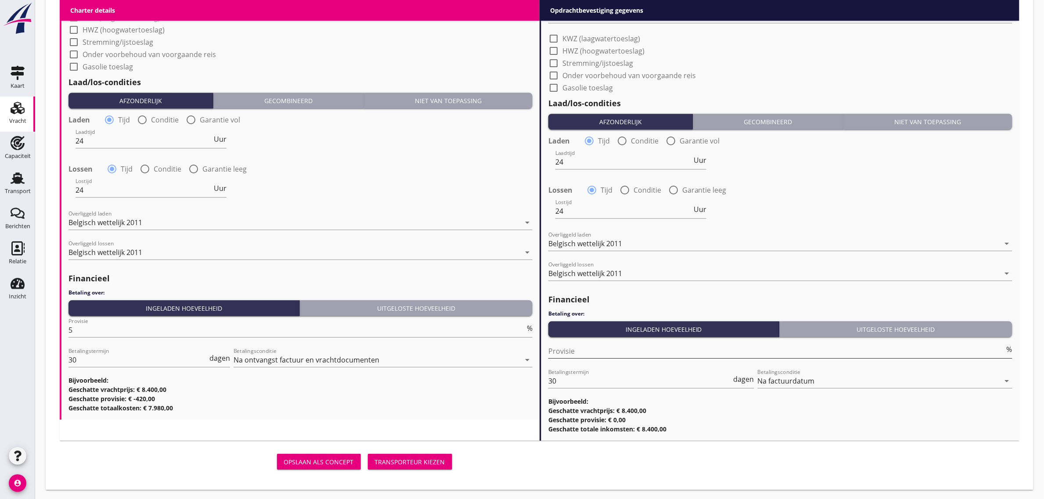
click at [567, 348] on input "Provisie" at bounding box center [776, 351] width 456 height 14
type input "0"
click at [431, 403] on h3 "Geschatte totaalkosten: € 7.980,00" at bounding box center [300, 407] width 464 height 9
click at [417, 463] on div "Transporteur kiezen" at bounding box center [410, 461] width 70 height 9
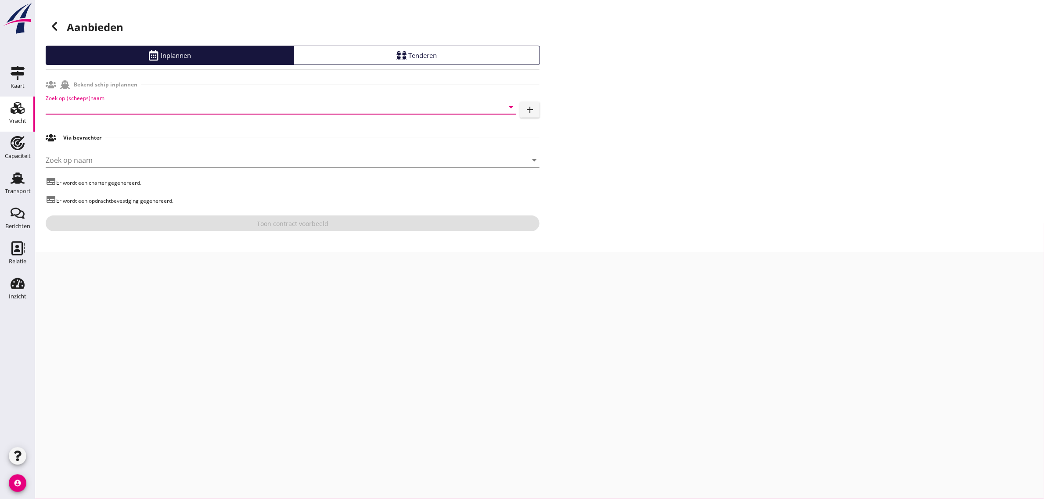
click at [91, 103] on input "Zoek op (scheeps)naam" at bounding box center [269, 107] width 446 height 14
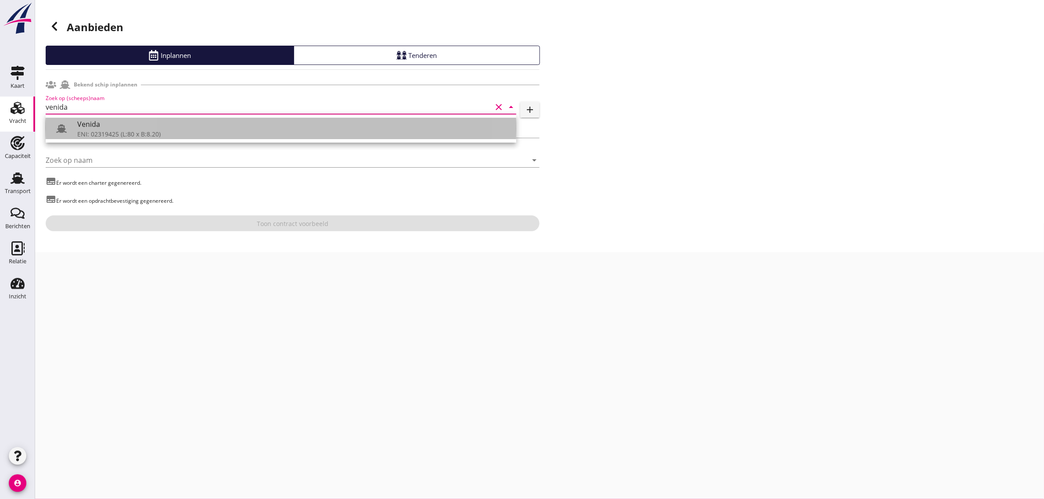
click at [89, 125] on div "Venida" at bounding box center [293, 124] width 432 height 11
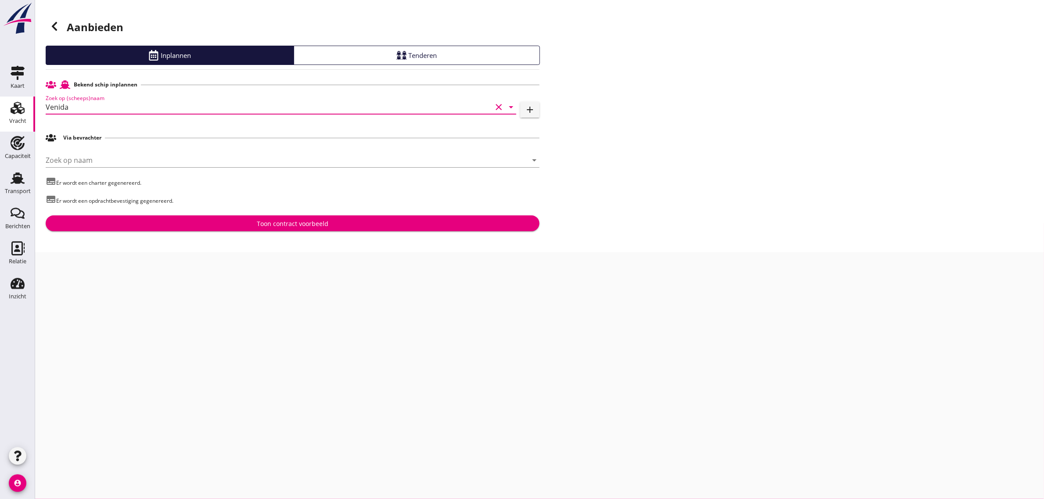
type input "Venida"
click at [259, 225] on div "Toon contract voorbeeld" at bounding box center [293, 223] width 72 height 9
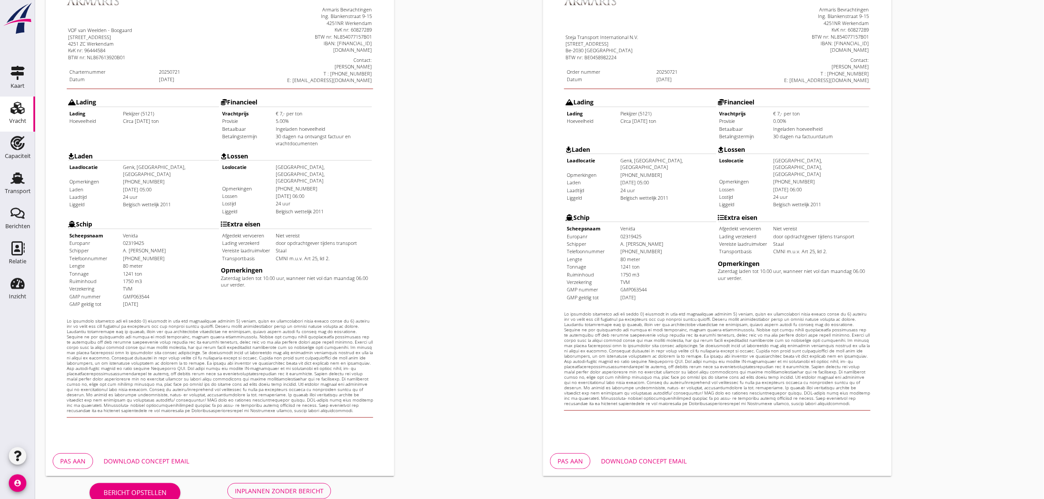
scroll to position [150, 0]
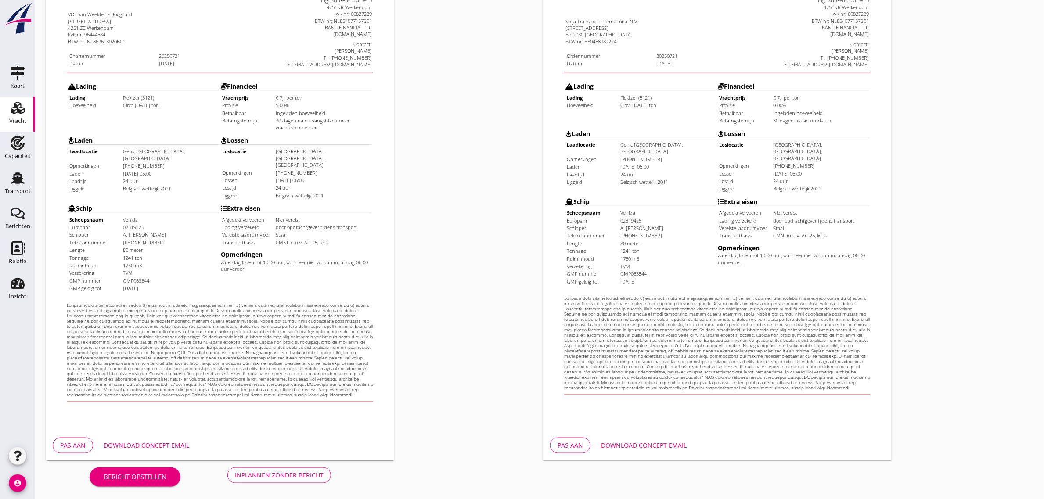
click at [266, 472] on div "Inplannen zonder bericht" at bounding box center [279, 475] width 89 height 9
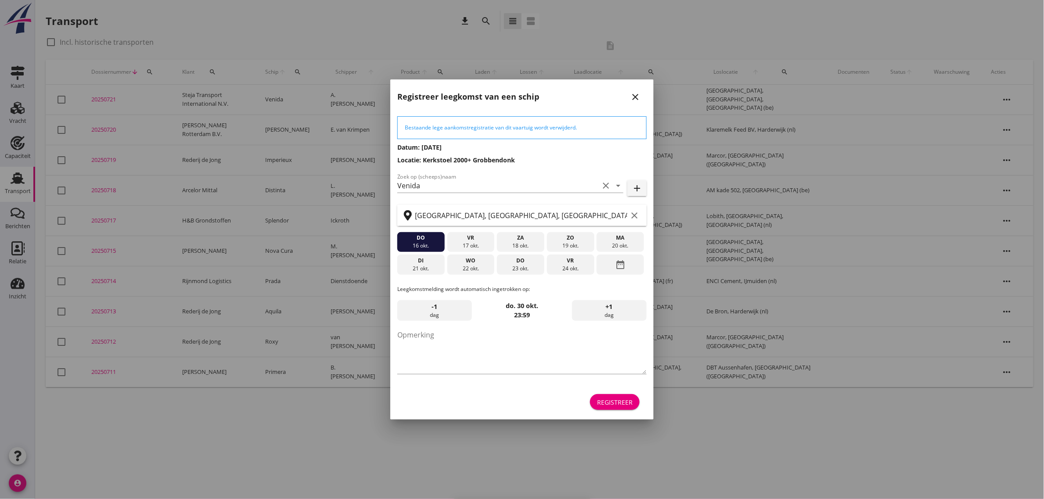
drag, startPoint x: 622, startPoint y: 405, endPoint x: 690, endPoint y: 54, distance: 358.0
click at [622, 405] on div "Registreer" at bounding box center [615, 402] width 36 height 9
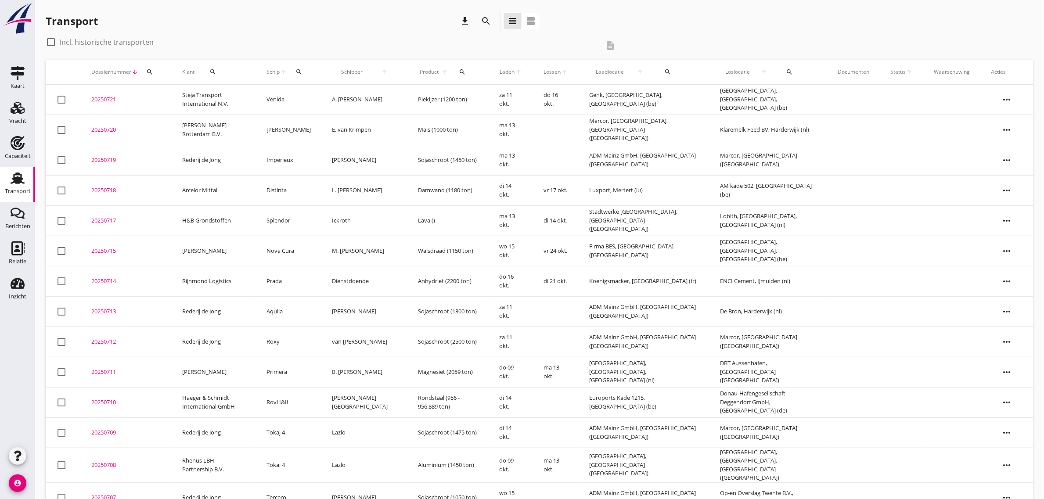
click at [200, 99] on td "Steja Transport International N.V." at bounding box center [214, 100] width 84 height 30
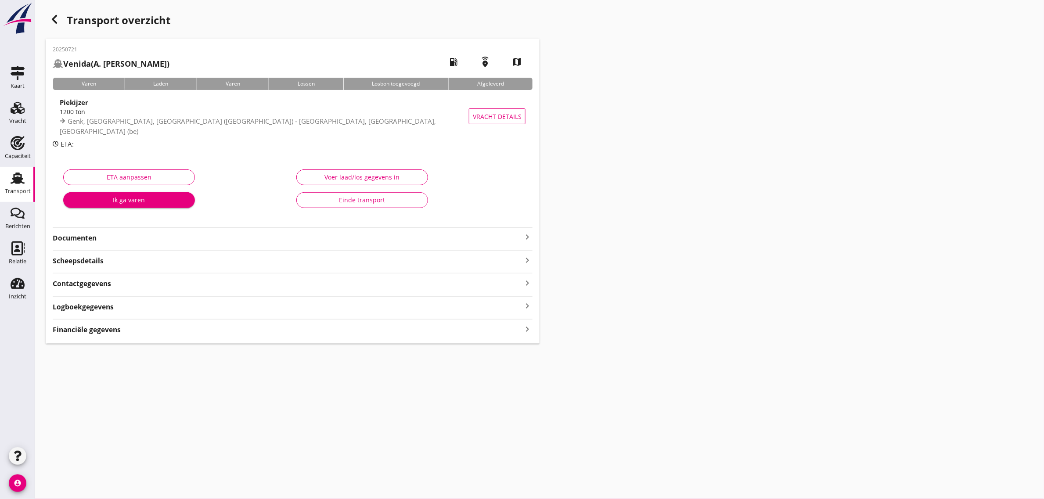
click at [77, 235] on strong "Documenten" at bounding box center [287, 238] width 469 height 10
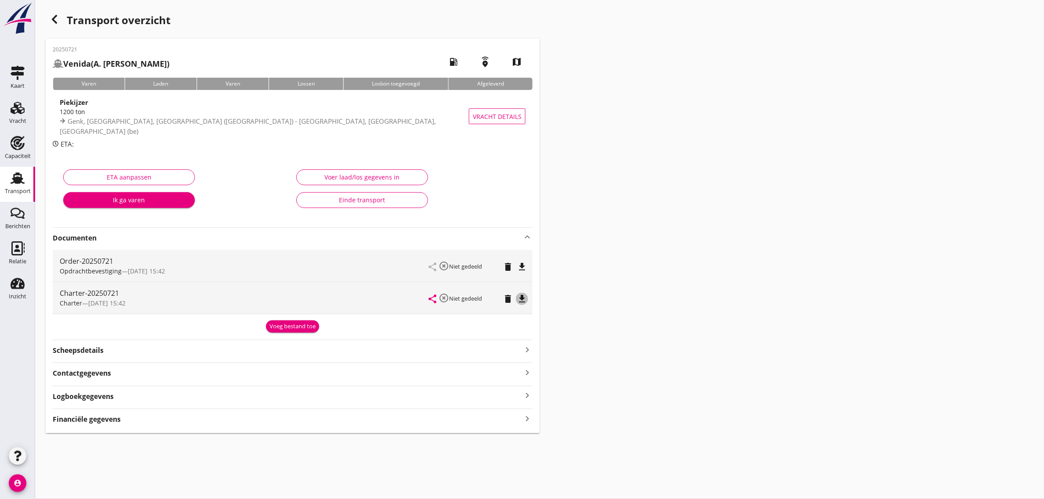
click at [520, 299] on icon "file_download" at bounding box center [522, 299] width 11 height 11
click at [25, 179] on div "Transport" at bounding box center [17, 178] width 21 height 14
